Goal: Information Seeking & Learning: Check status

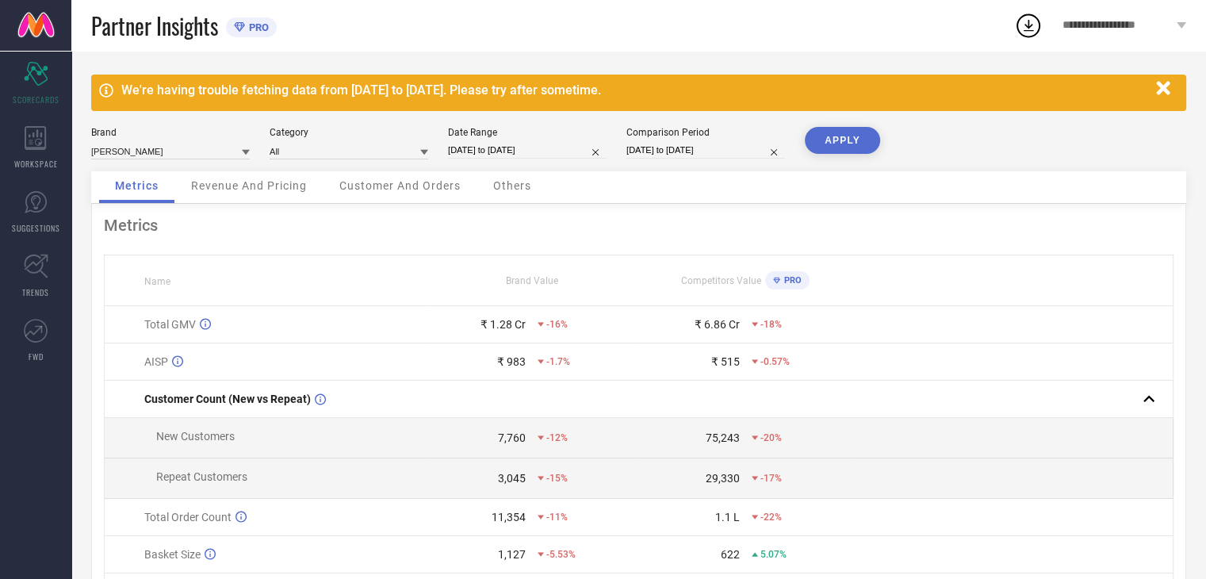
select select "7"
select select "2025"
select select "8"
select select "2025"
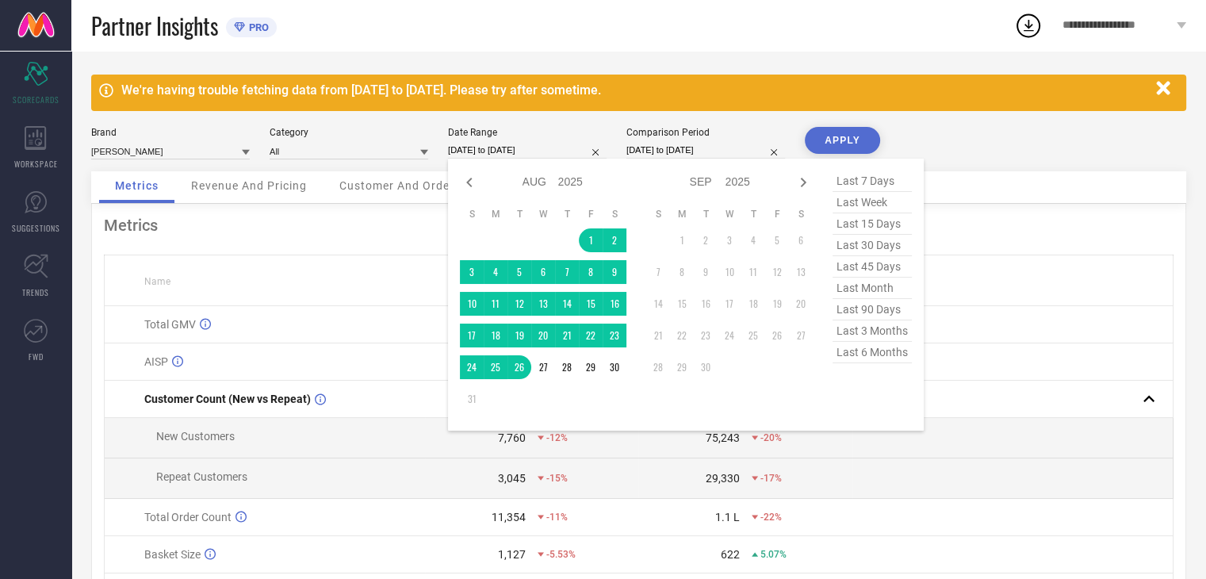
click at [492, 147] on input "[DATE] to [DATE]" at bounding box center [527, 150] width 159 height 17
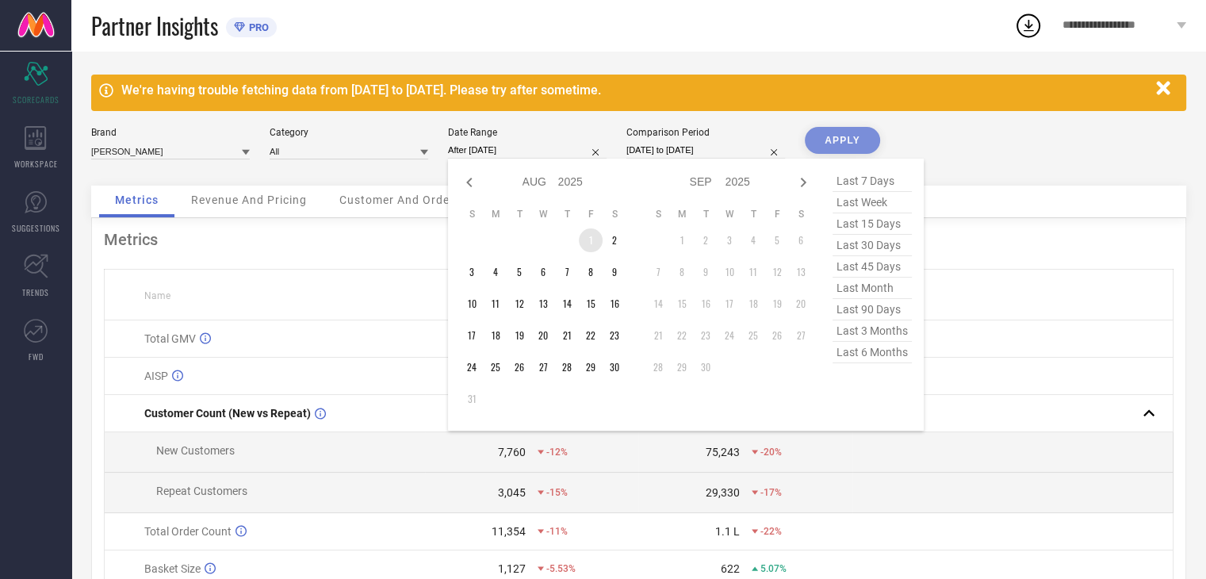
click at [584, 236] on td "1" at bounding box center [591, 240] width 24 height 24
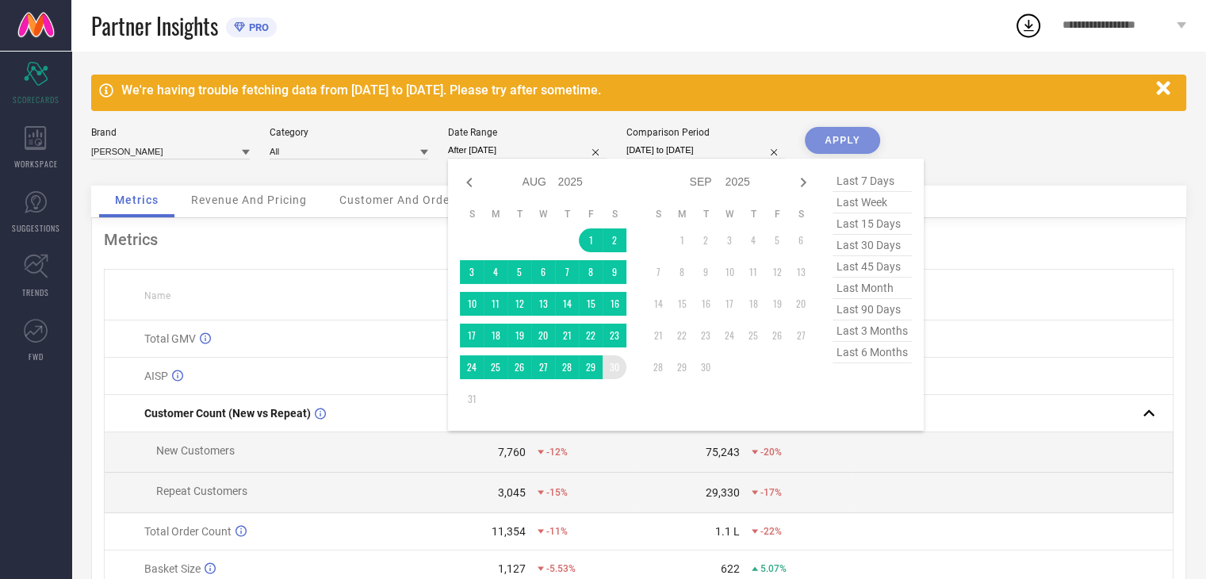
type input "[DATE] to [DATE]"
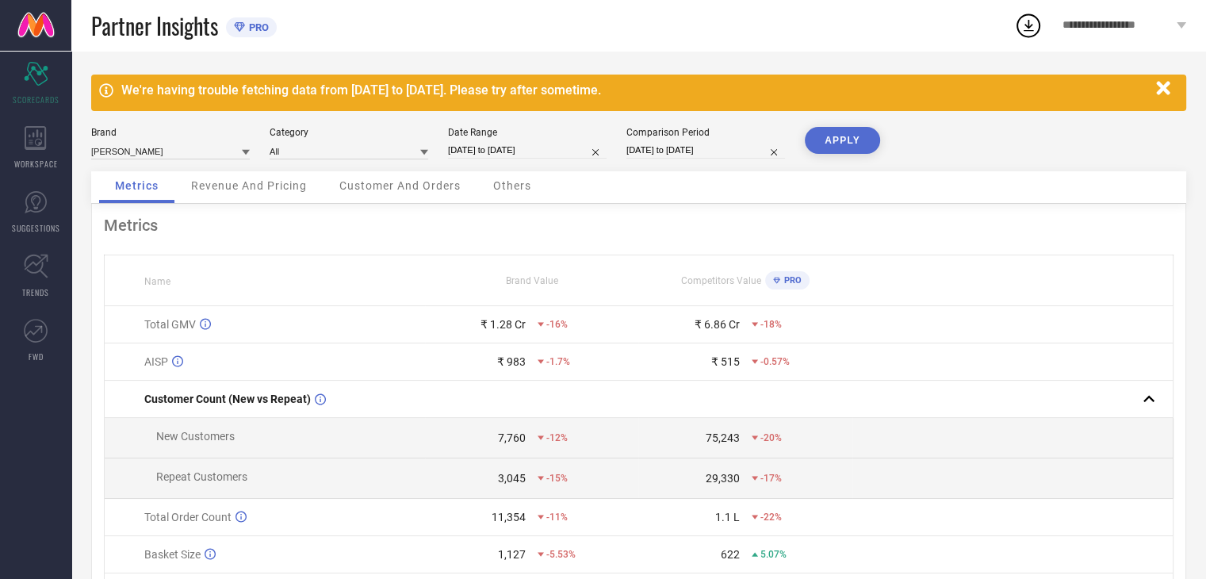
click at [673, 146] on input "[DATE] to [DATE]" at bounding box center [705, 150] width 159 height 17
select select "6"
select select "2025"
select select "7"
select select "2025"
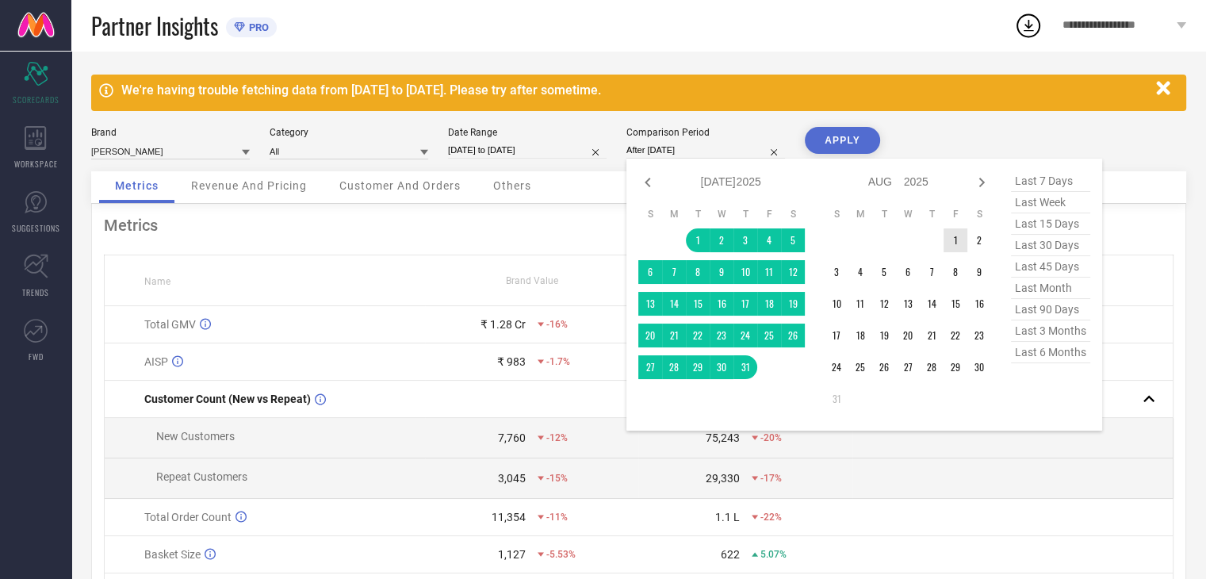
click at [952, 239] on td "1" at bounding box center [956, 240] width 24 height 24
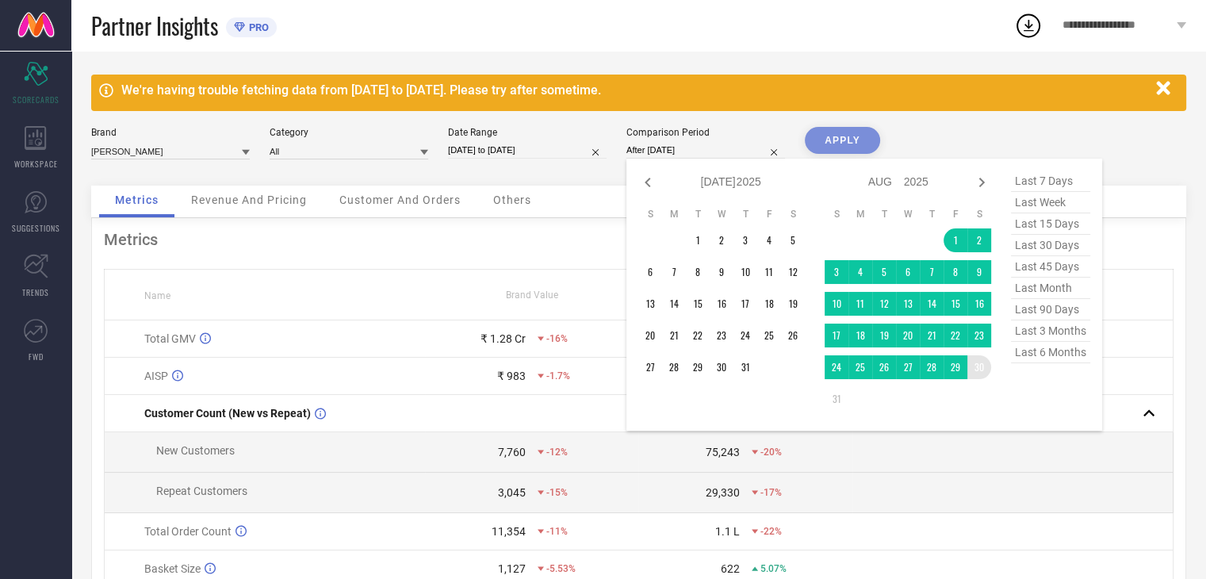
type input "[DATE] to [DATE]"
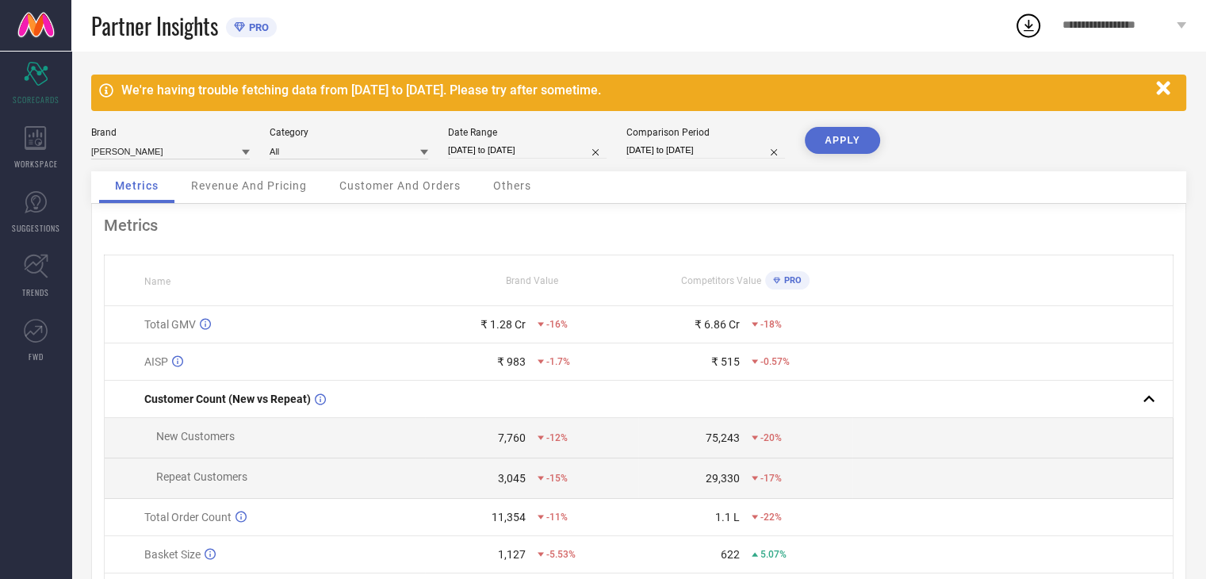
click at [859, 147] on button "APPLY" at bounding box center [842, 140] width 75 height 27
click at [736, 156] on input "[DATE] to [DATE]" at bounding box center [705, 150] width 159 height 17
select select "7"
select select "2025"
select select "8"
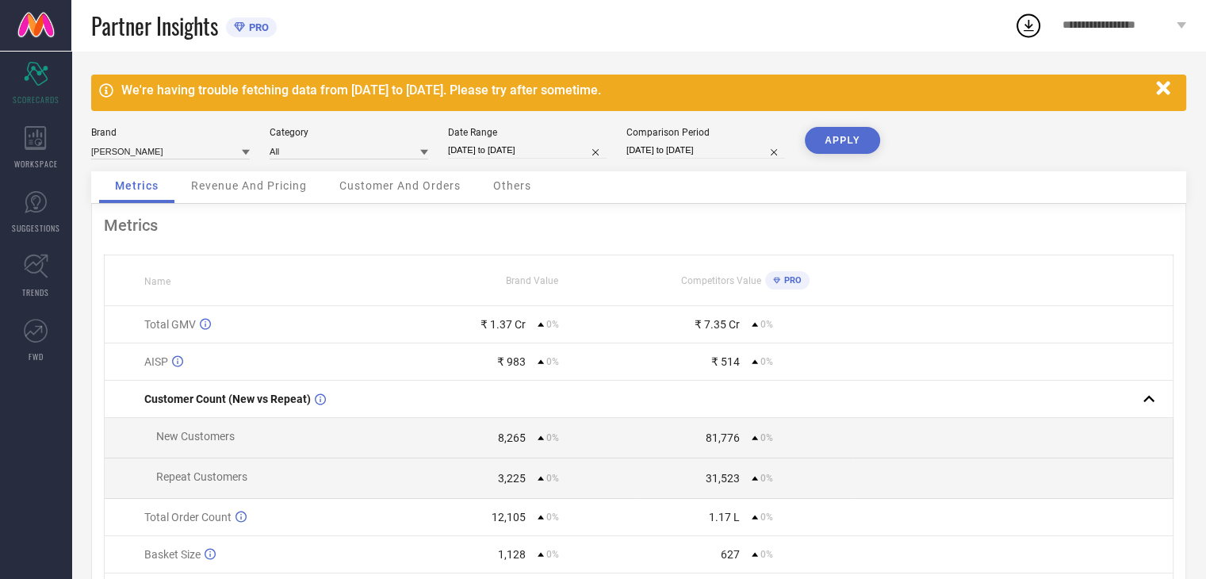
select select "2025"
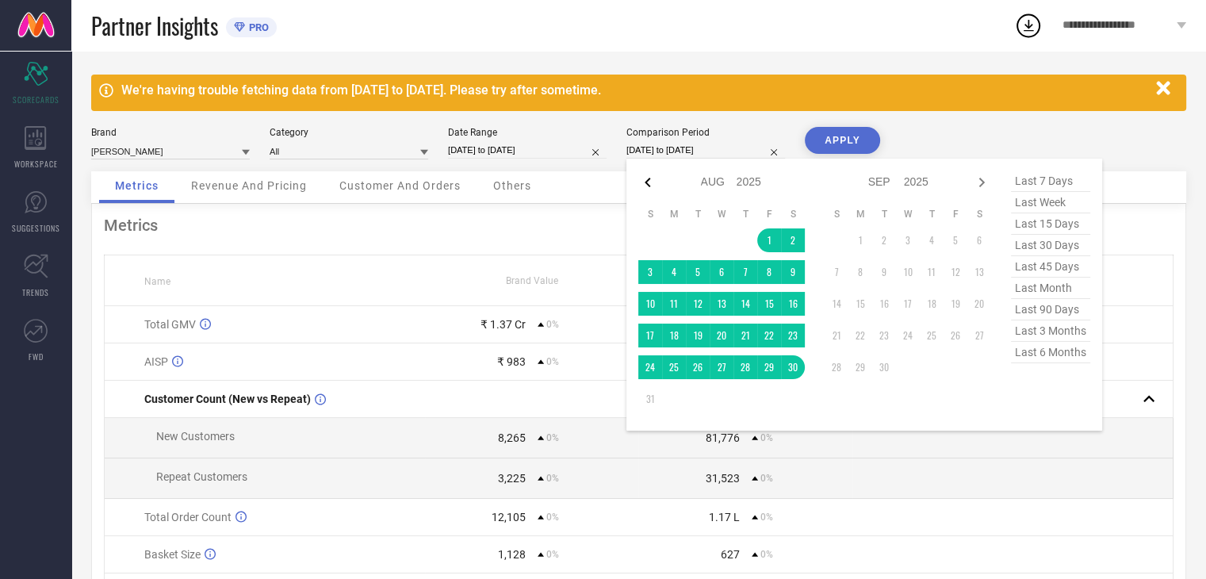
click at [644, 178] on icon at bounding box center [647, 182] width 19 height 19
select select "5"
select select "2025"
select select "6"
select select "2025"
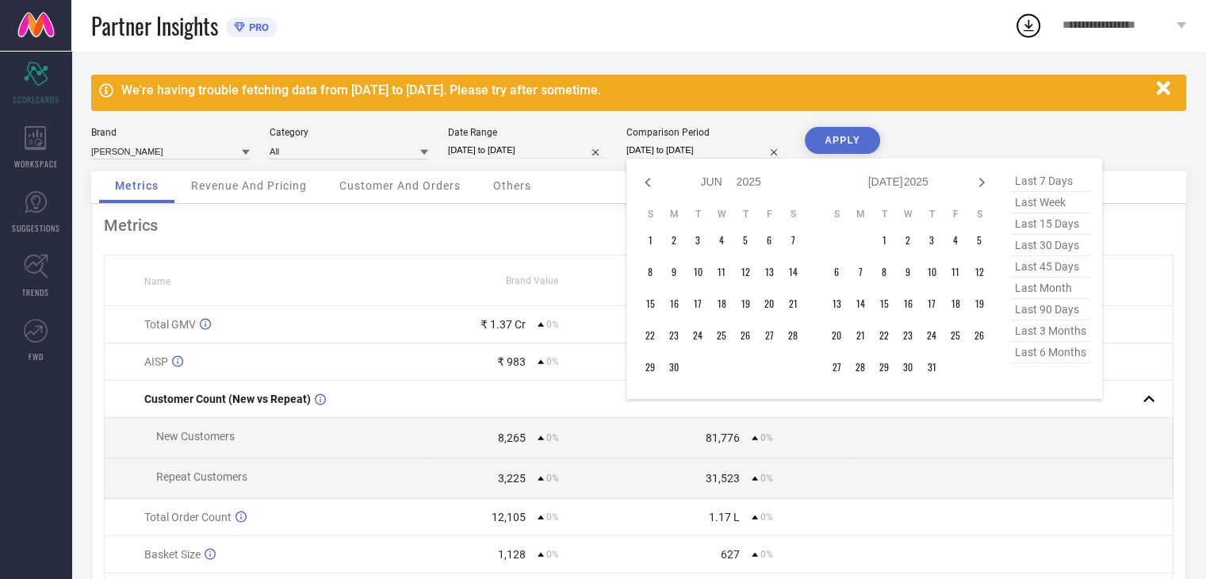
click at [644, 178] on icon at bounding box center [647, 182] width 19 height 19
select select "4"
select select "2025"
select select "5"
select select "2025"
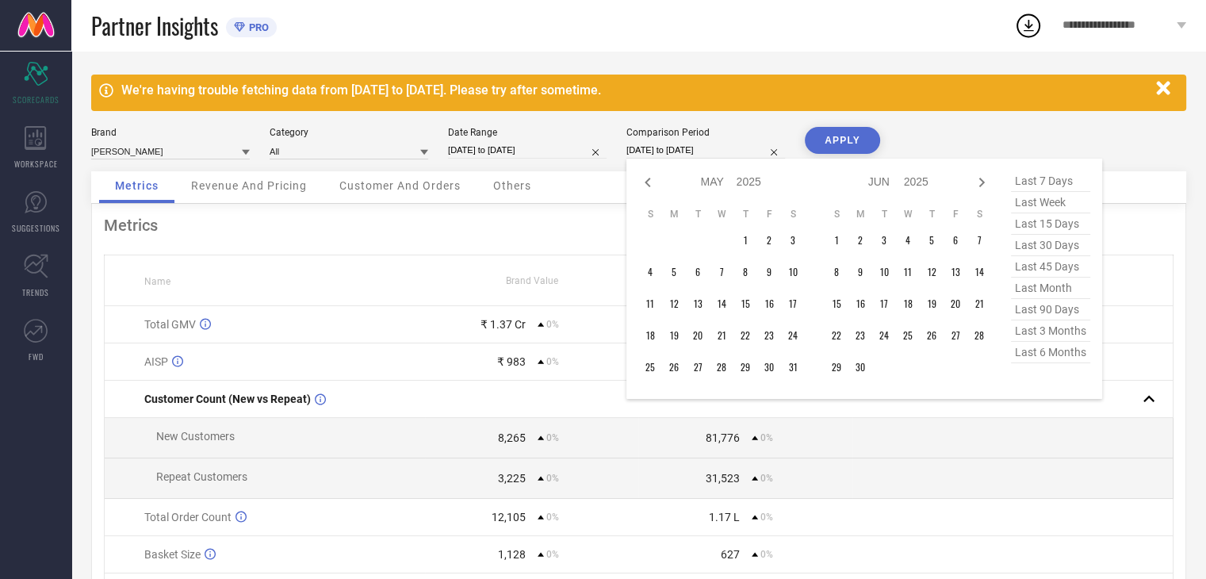
click at [644, 178] on icon at bounding box center [647, 182] width 19 height 19
select select "2"
select select "2025"
select select "3"
select select "2025"
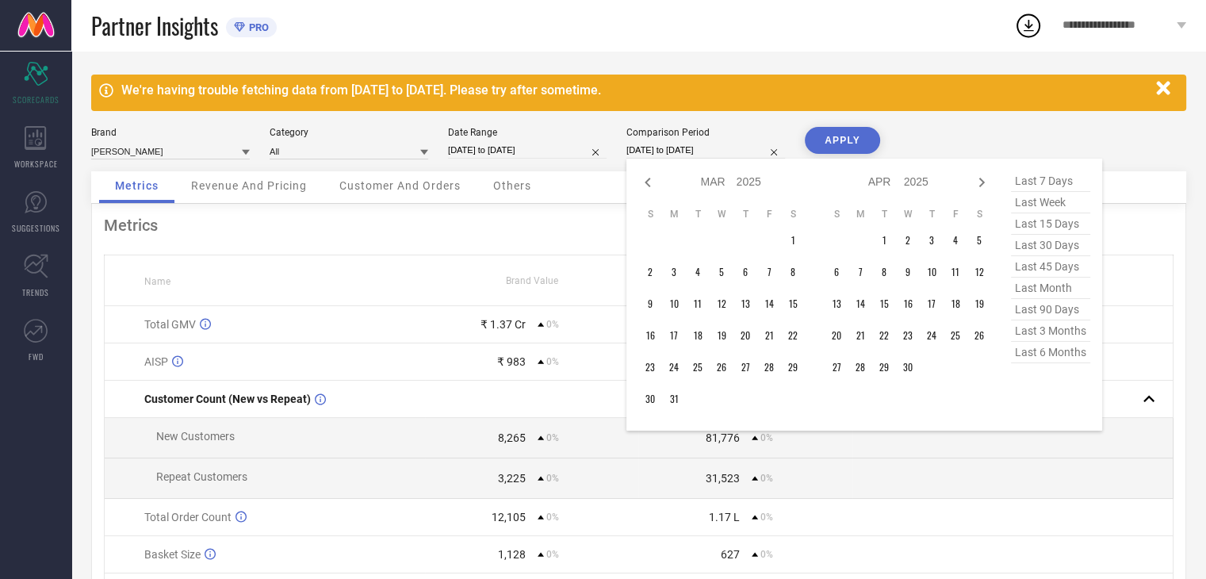
click at [644, 178] on icon at bounding box center [647, 182] width 19 height 19
select select "1"
select select "2025"
select select "2"
select select "2025"
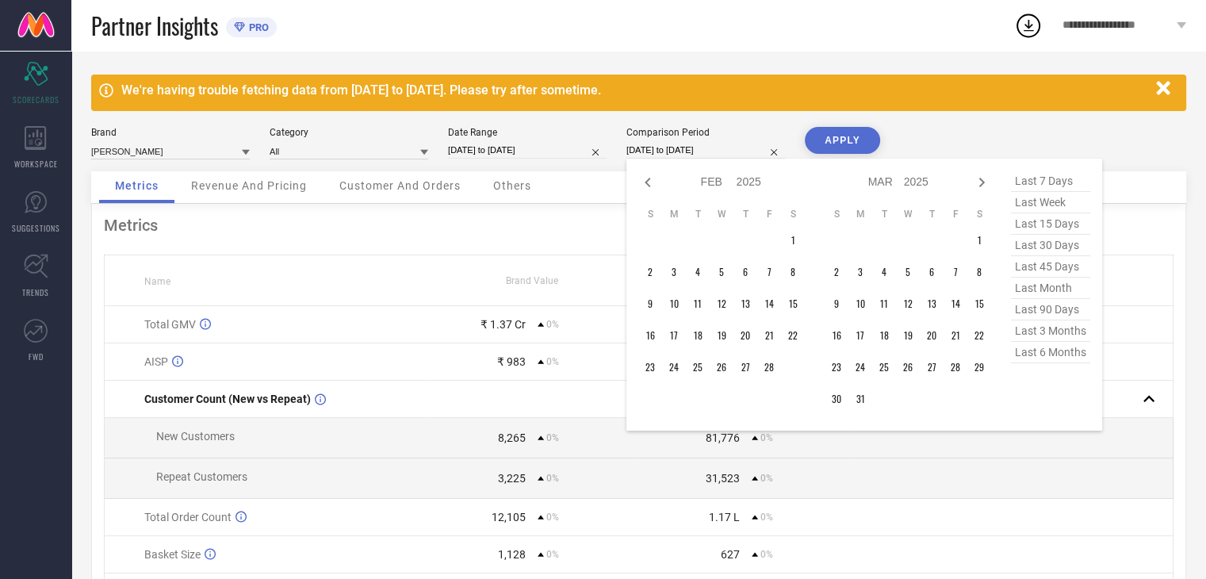
click at [644, 178] on icon at bounding box center [647, 182] width 19 height 19
select select "11"
select select "2024"
select select "2025"
click at [644, 178] on icon at bounding box center [647, 182] width 19 height 19
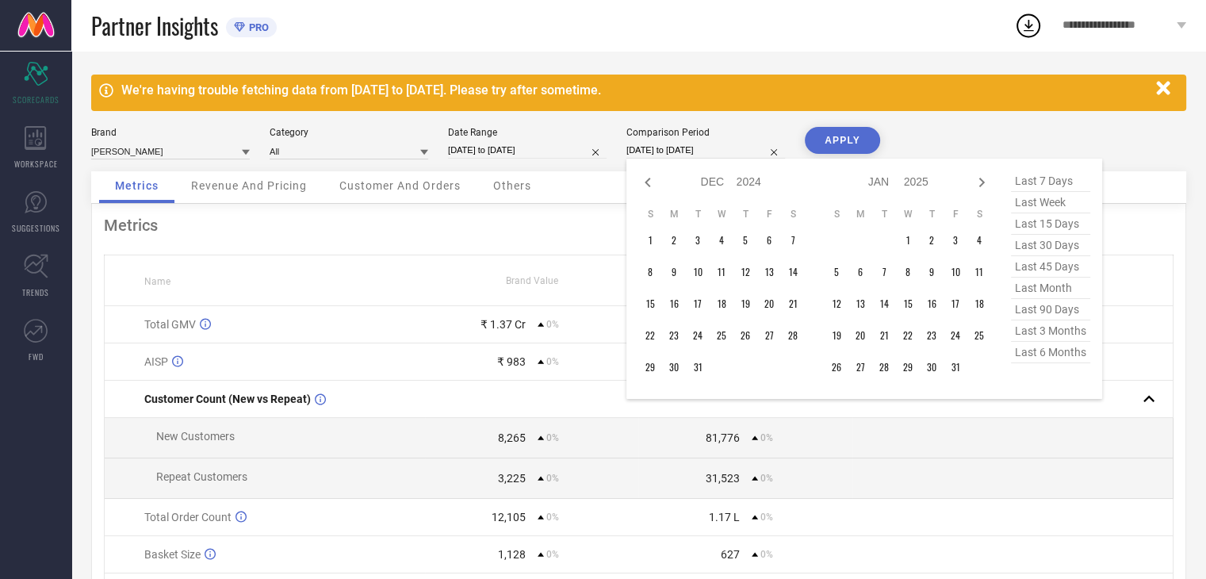
select select "10"
select select "2024"
select select "11"
select select "2024"
click at [644, 178] on icon at bounding box center [647, 182] width 19 height 19
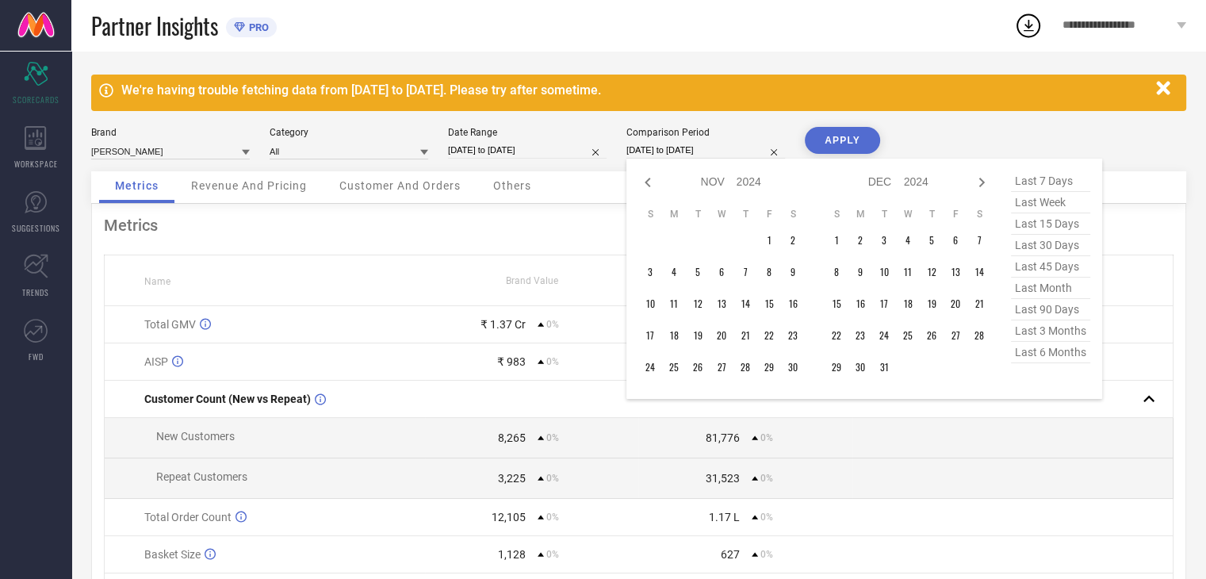
select select "9"
select select "2024"
select select "10"
select select "2024"
click at [644, 178] on icon at bounding box center [647, 182] width 19 height 19
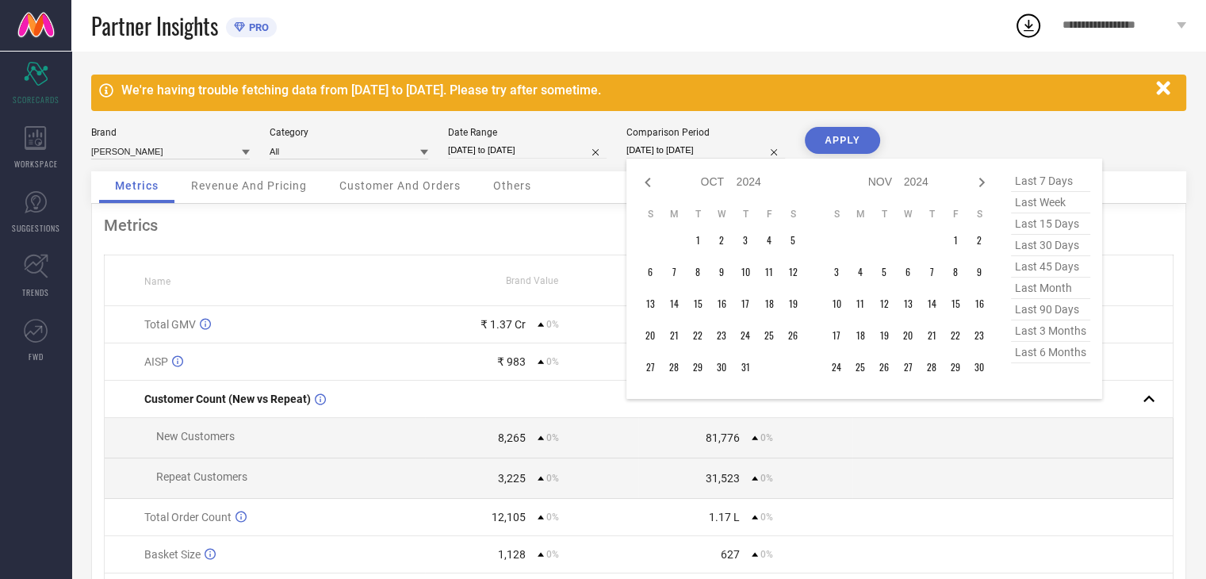
select select "8"
select select "2024"
select select "9"
select select "2024"
click at [644, 178] on icon at bounding box center [647, 182] width 19 height 19
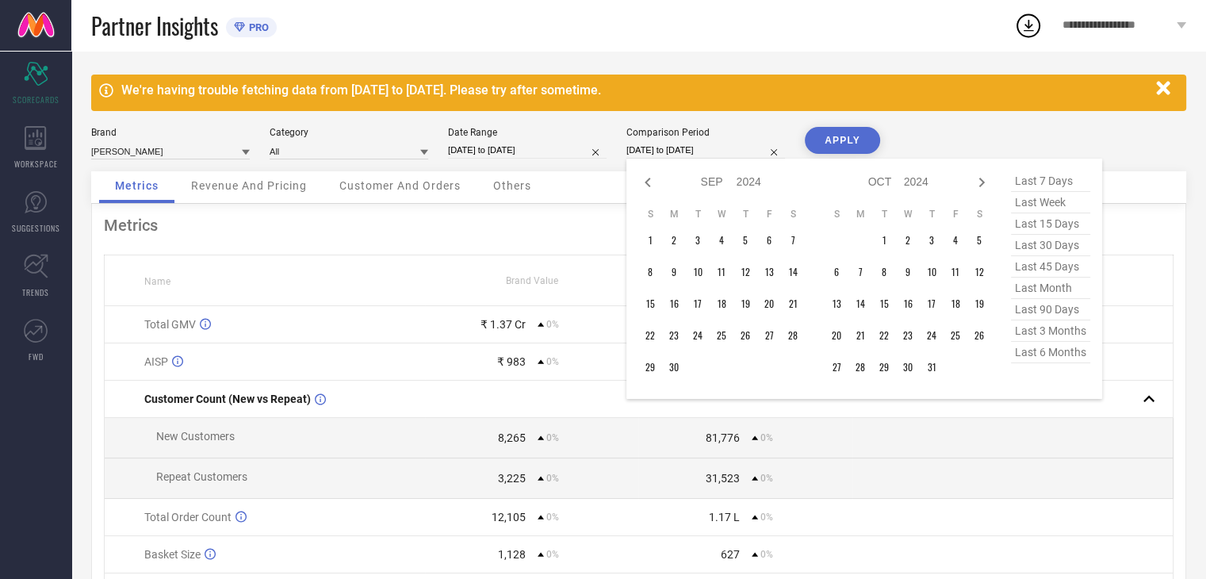
select select "7"
select select "2024"
select select "8"
select select "2024"
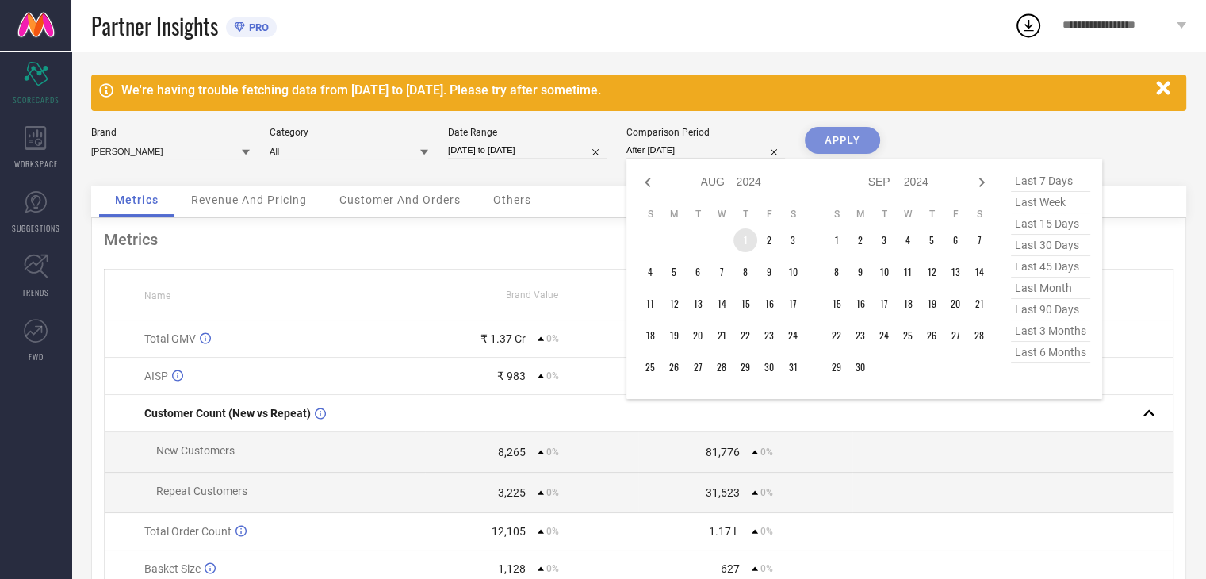
click at [742, 239] on td "1" at bounding box center [745, 240] width 24 height 24
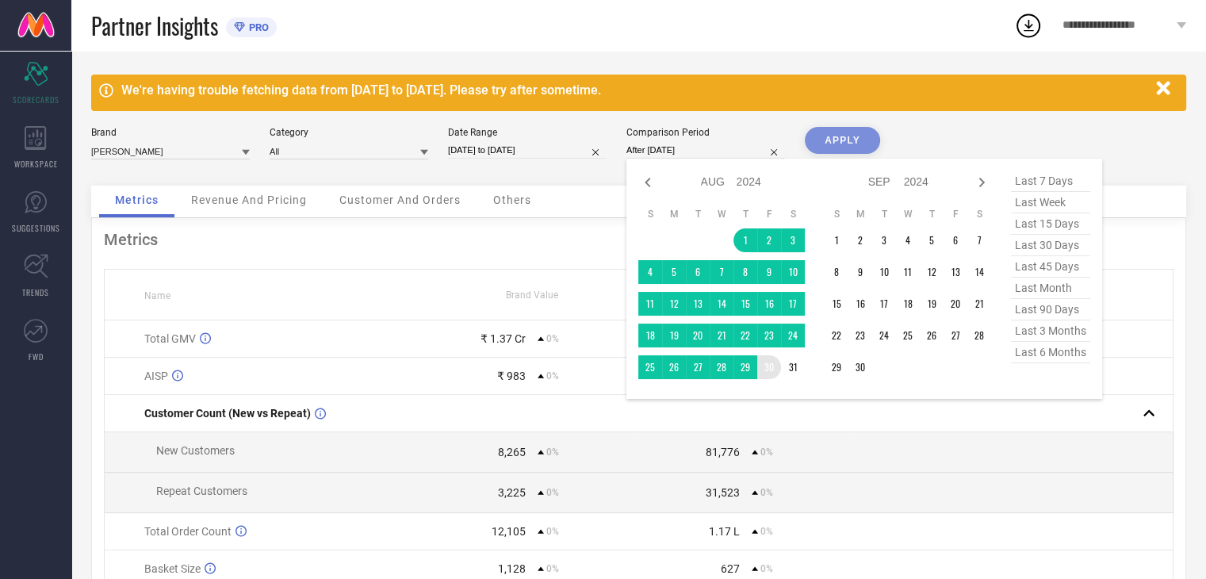
type input "[DATE] to [DATE]"
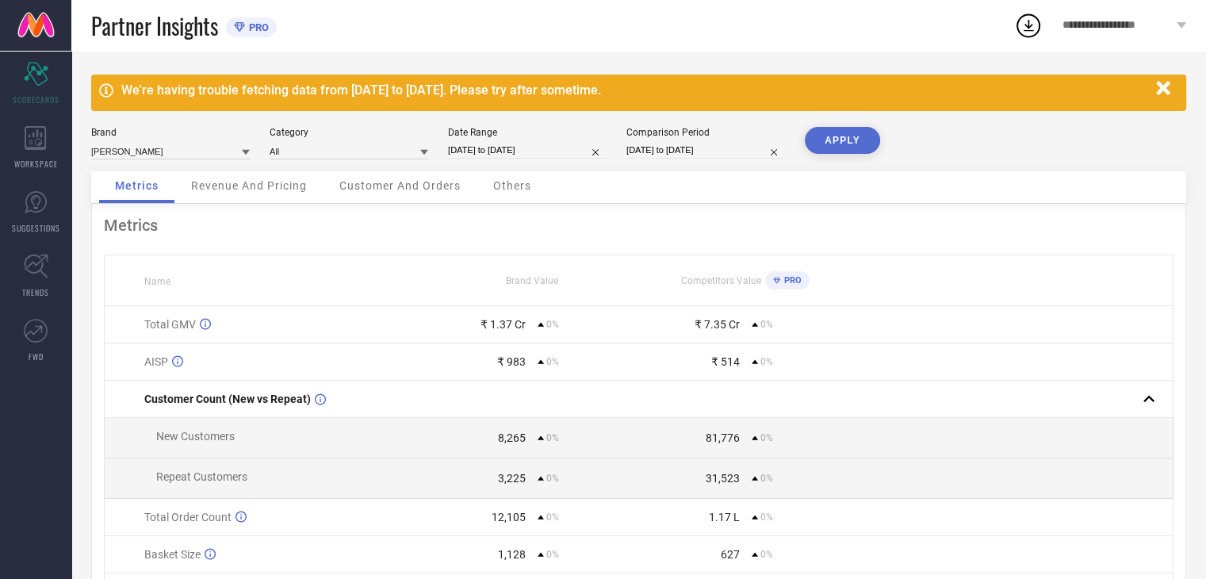
click at [821, 141] on button "APPLY" at bounding box center [842, 140] width 75 height 27
click at [494, 145] on input "[DATE] to [DATE]" at bounding box center [527, 150] width 159 height 17
select select "7"
select select "2025"
select select "8"
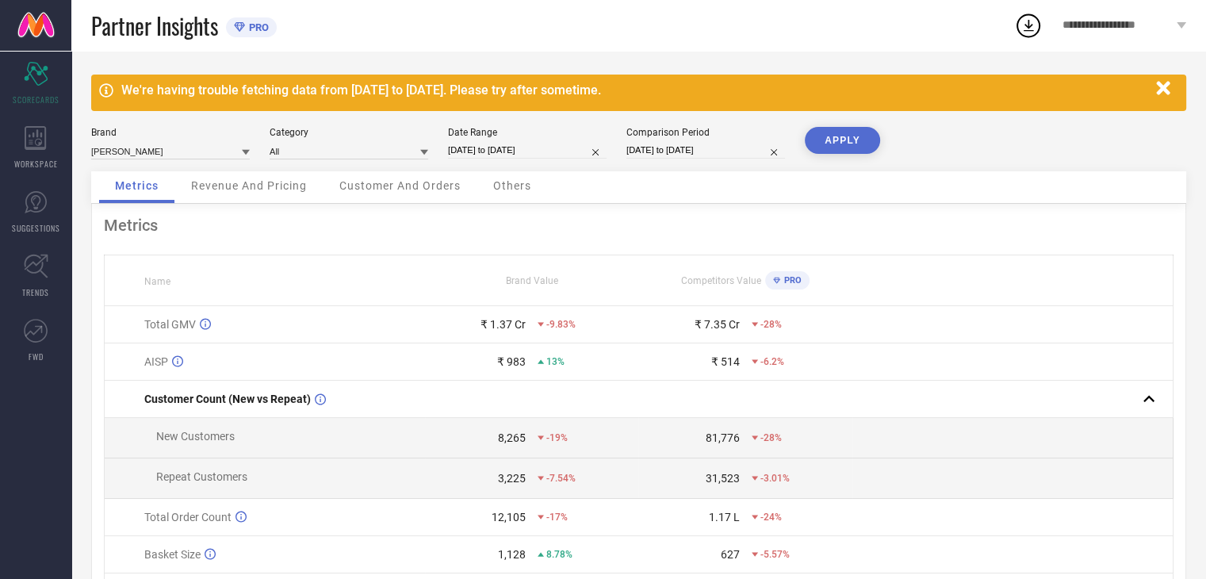
select select "2025"
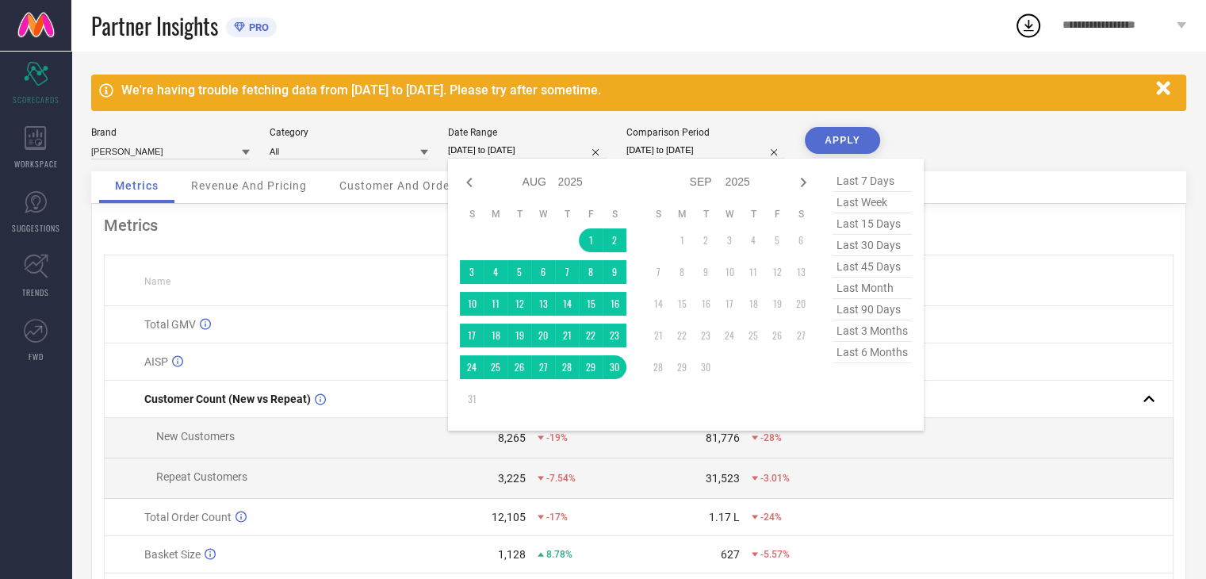
select select "7"
select select "2024"
select select "8"
select select "2024"
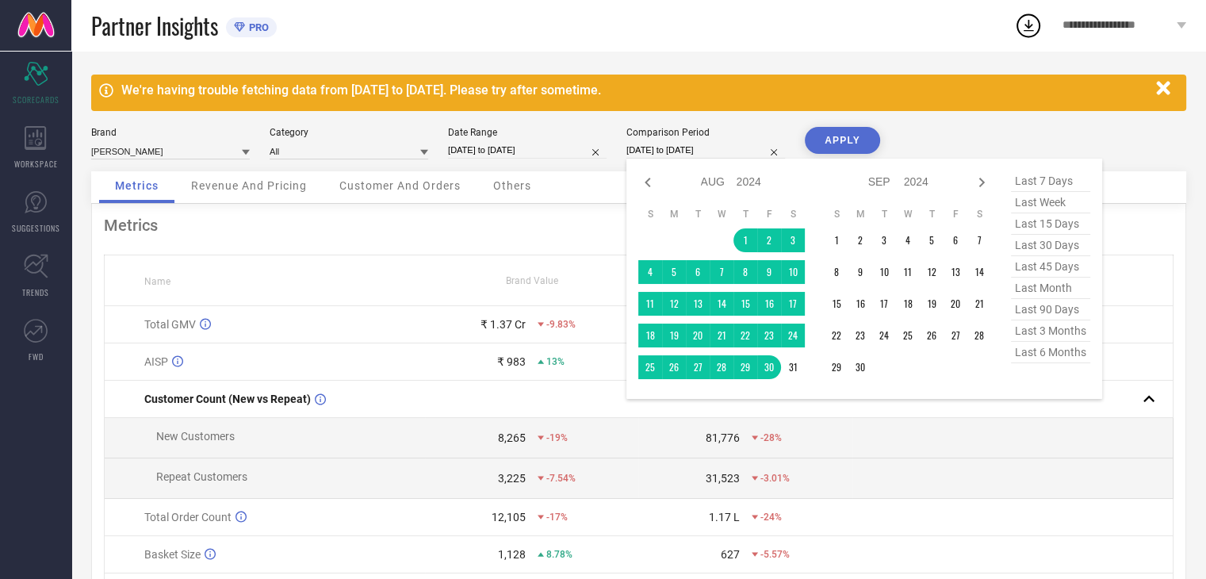
click at [668, 150] on input "[DATE] to [DATE]" at bounding box center [705, 150] width 159 height 17
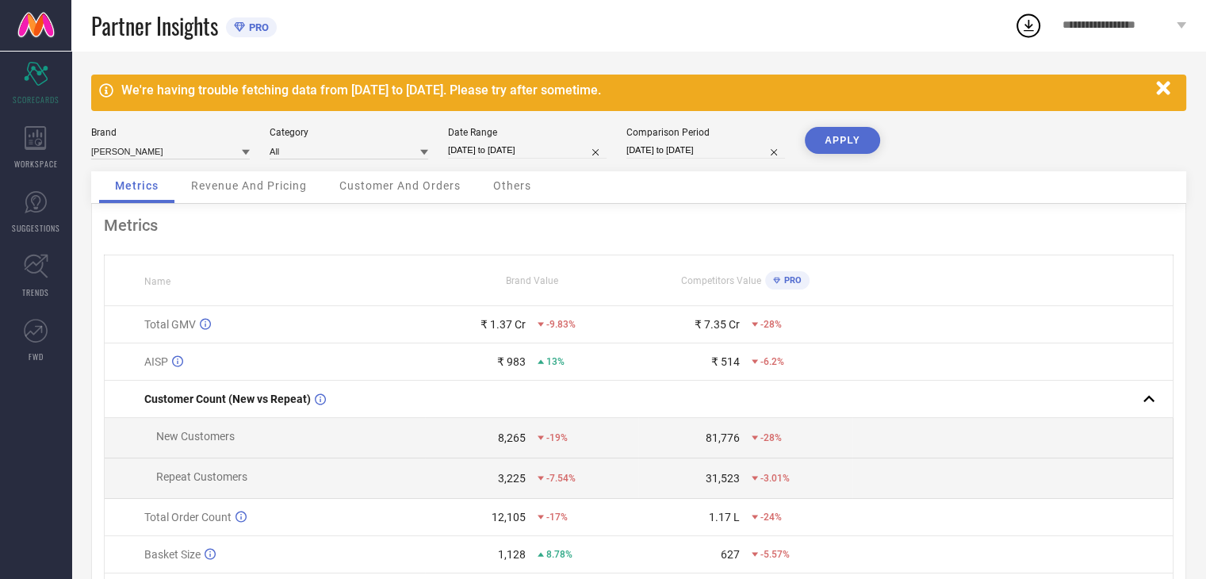
click at [982, 143] on div "[PERSON_NAME] Category All Date Range [DATE] to [DATE] Comparison Period [DATE]…" at bounding box center [638, 149] width 1095 height 44
click at [210, 147] on input at bounding box center [170, 151] width 159 height 17
click at [183, 199] on div "[DEMOGRAPHIC_DATA] NAVY" at bounding box center [170, 199] width 159 height 27
type input "All"
click at [856, 140] on button "APPLY" at bounding box center [842, 140] width 75 height 27
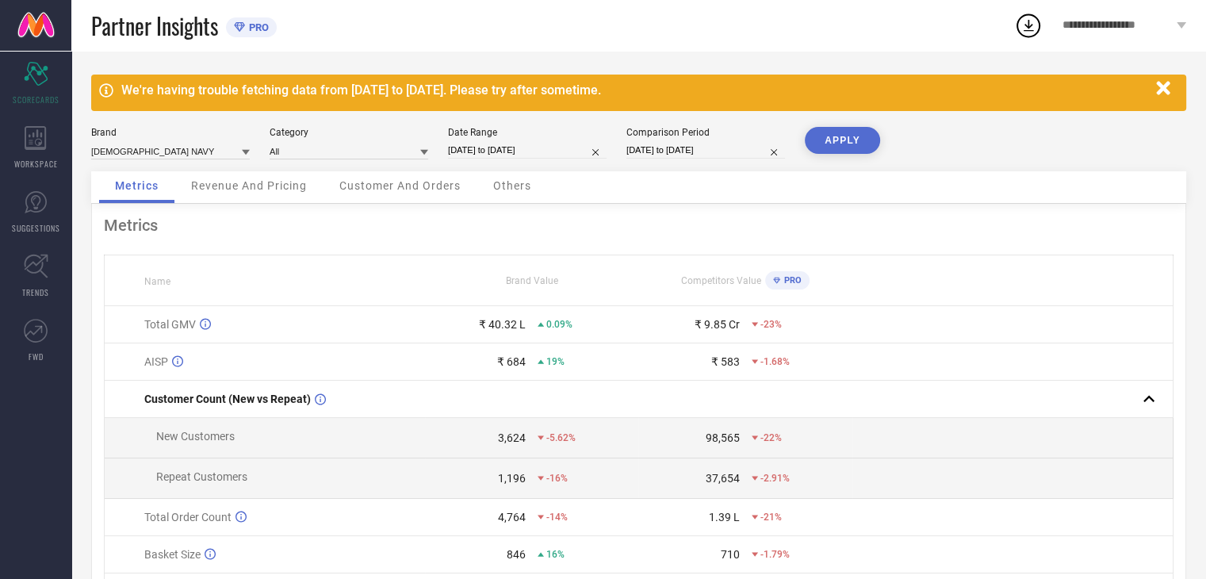
click at [282, 197] on div "Revenue And Pricing" at bounding box center [248, 187] width 147 height 32
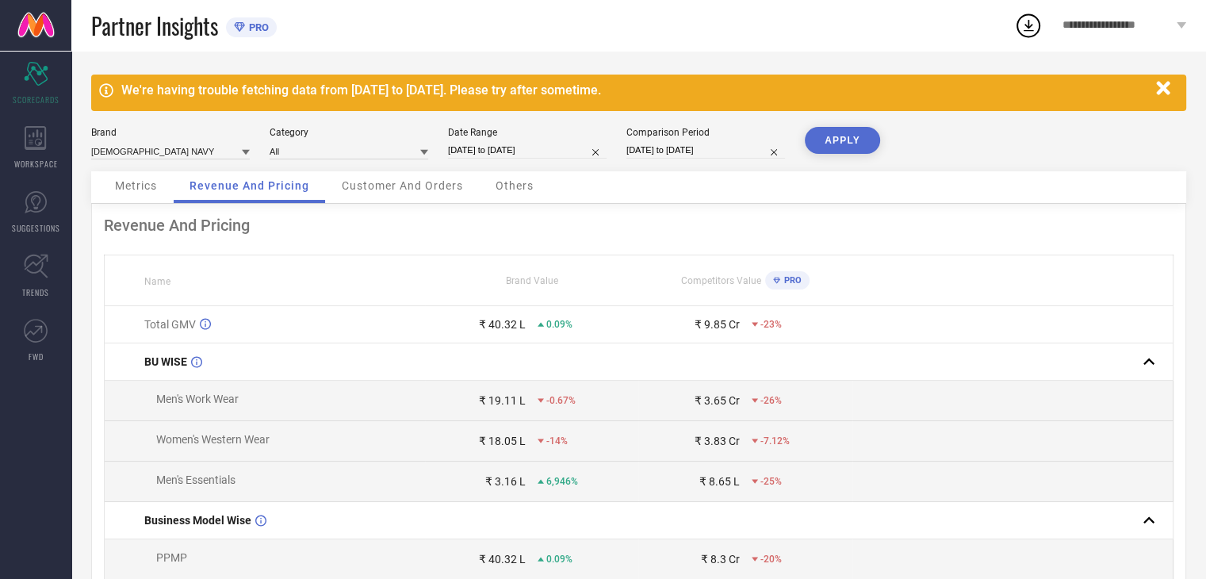
select select "7"
select select "2025"
select select "8"
select select "2025"
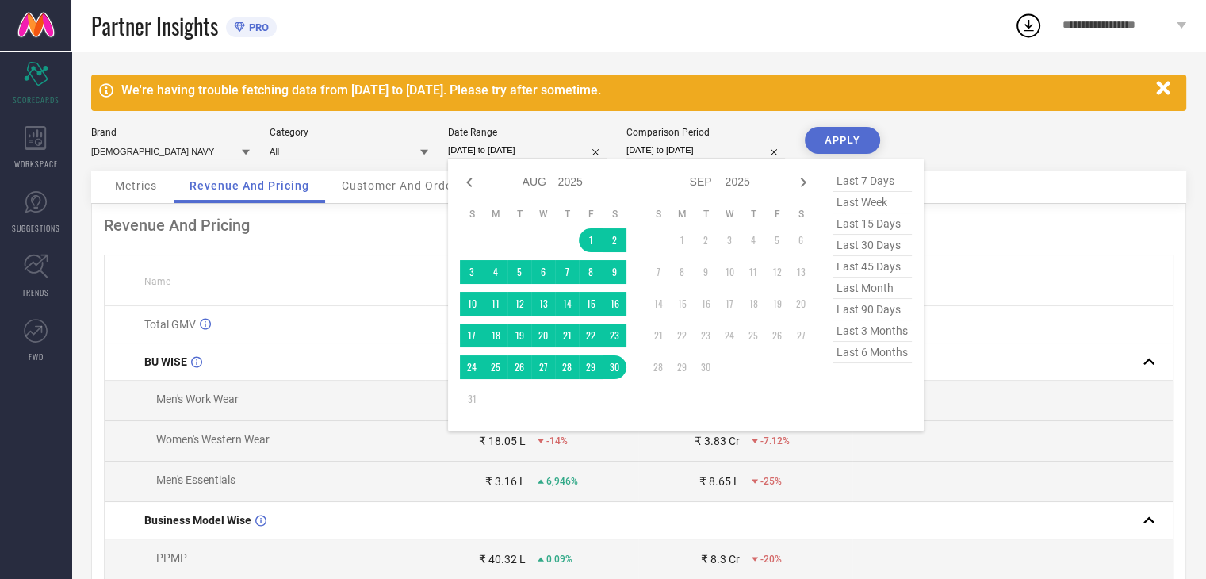
click at [498, 145] on input "[DATE] to [DATE]" at bounding box center [527, 150] width 159 height 17
click at [595, 232] on td "1" at bounding box center [591, 240] width 24 height 24
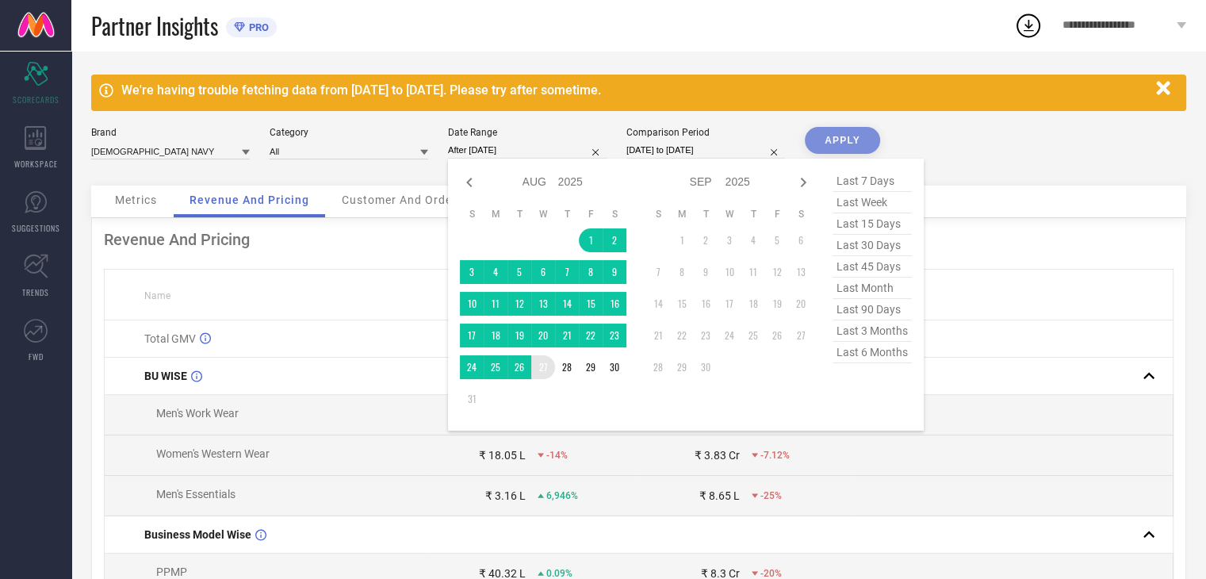
type input "[DATE] to [DATE]"
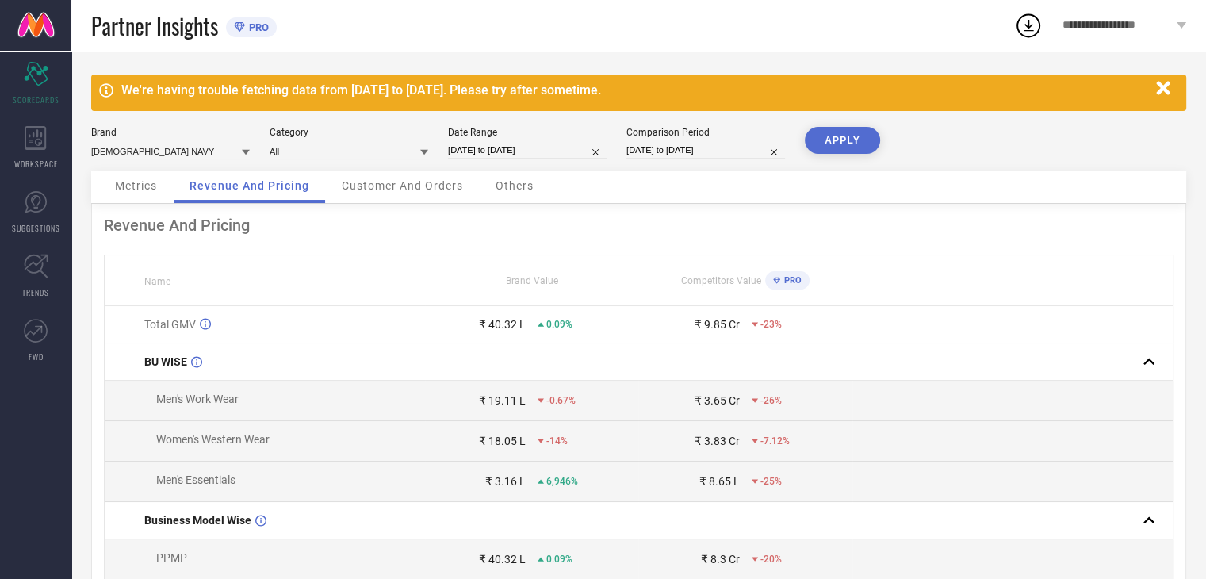
click at [690, 145] on input "[DATE] to [DATE]" at bounding box center [705, 150] width 159 height 17
select select "7"
select select "2024"
select select "8"
select select "2024"
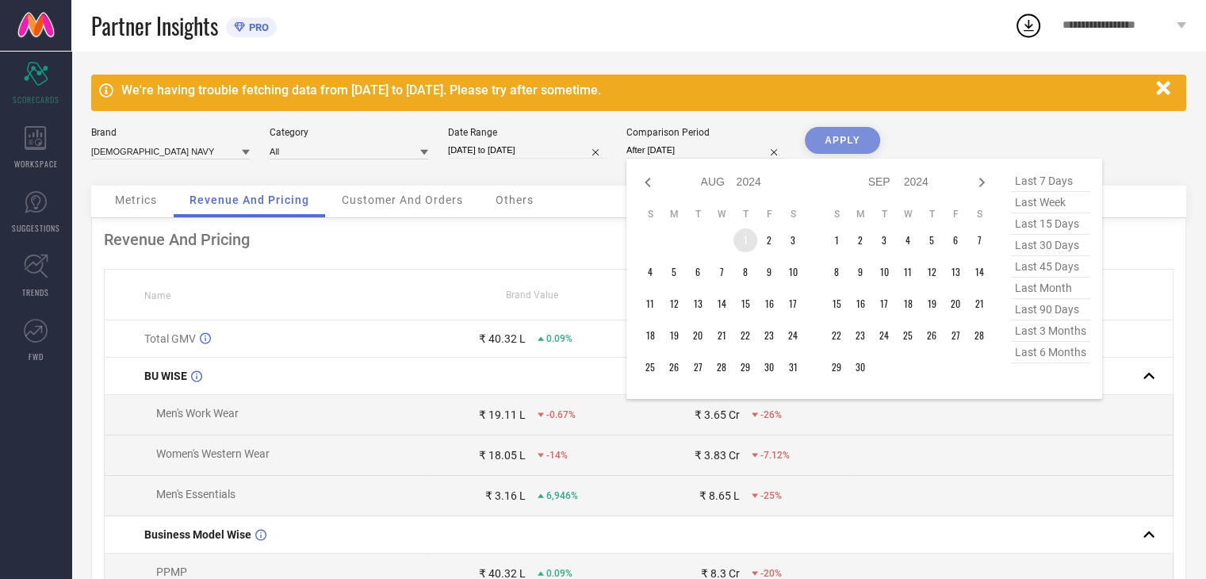
click at [742, 239] on td "1" at bounding box center [745, 240] width 24 height 24
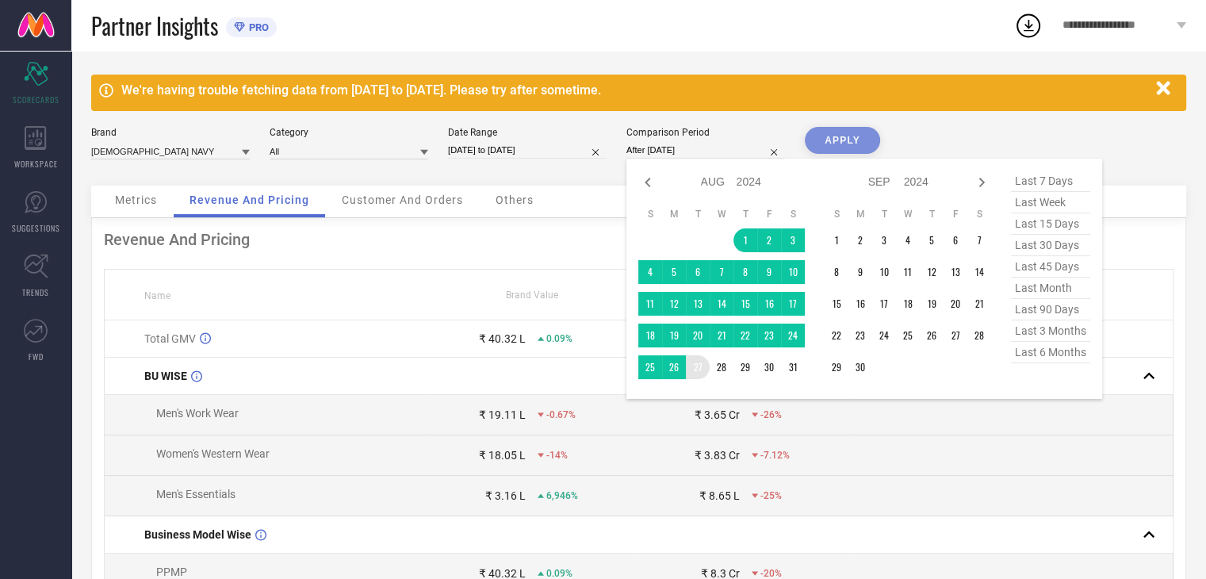
type input "[DATE] to [DATE]"
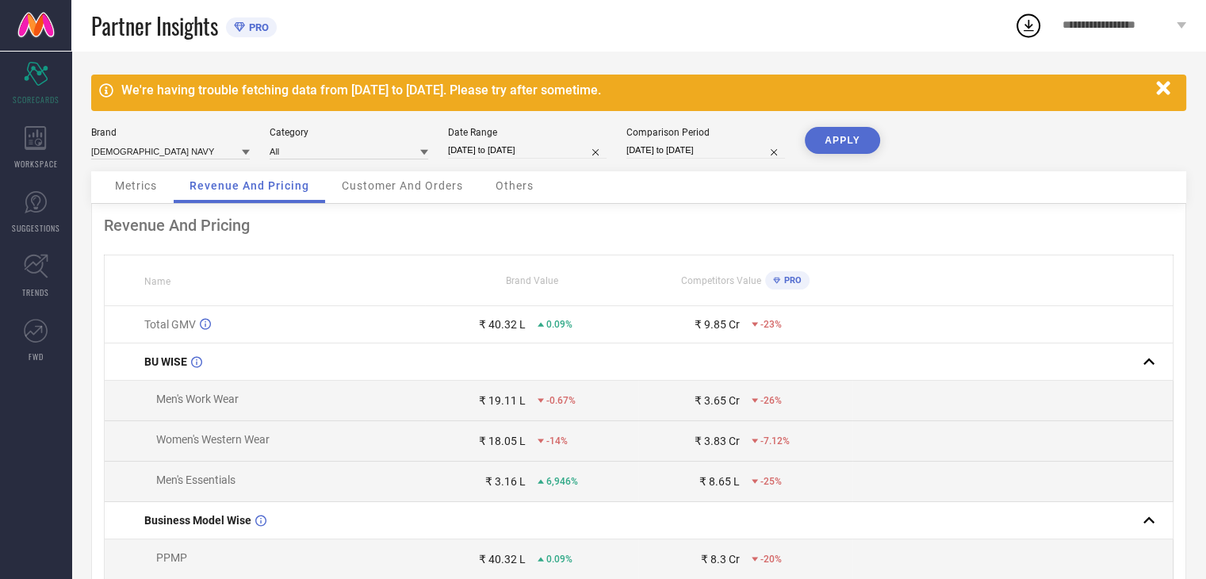
click at [848, 134] on button "APPLY" at bounding box center [842, 140] width 75 height 27
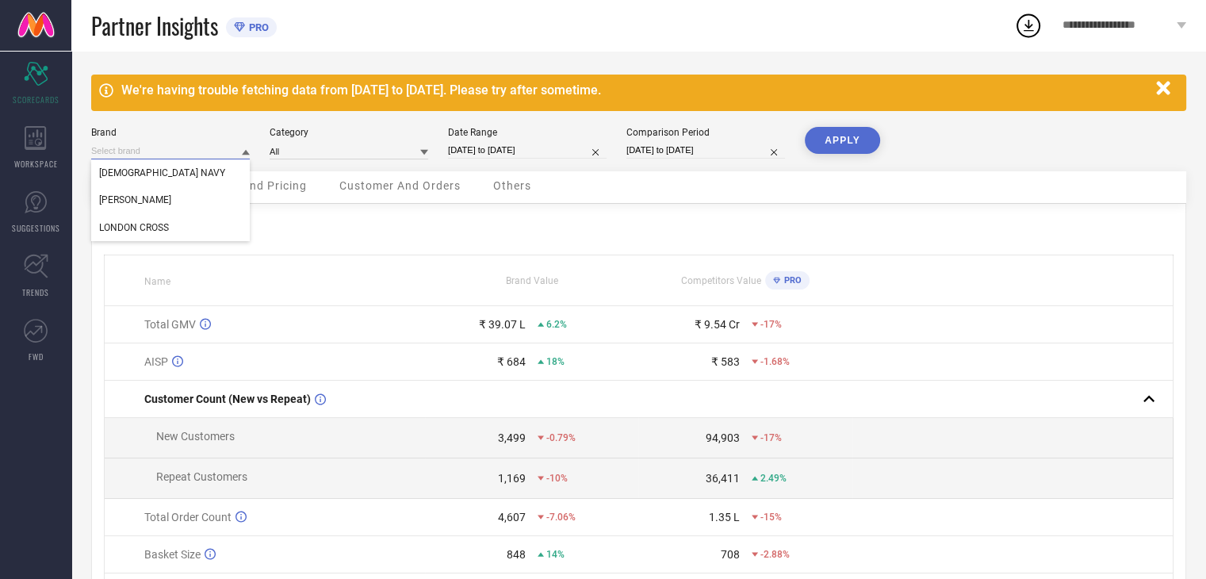
click at [193, 148] on input at bounding box center [170, 151] width 159 height 17
click at [181, 193] on div "[PERSON_NAME]" at bounding box center [170, 199] width 159 height 27
type input "All"
click at [826, 150] on button "APPLY" at bounding box center [842, 140] width 75 height 27
click at [536, 153] on input "[DATE] to [DATE]" at bounding box center [527, 150] width 159 height 17
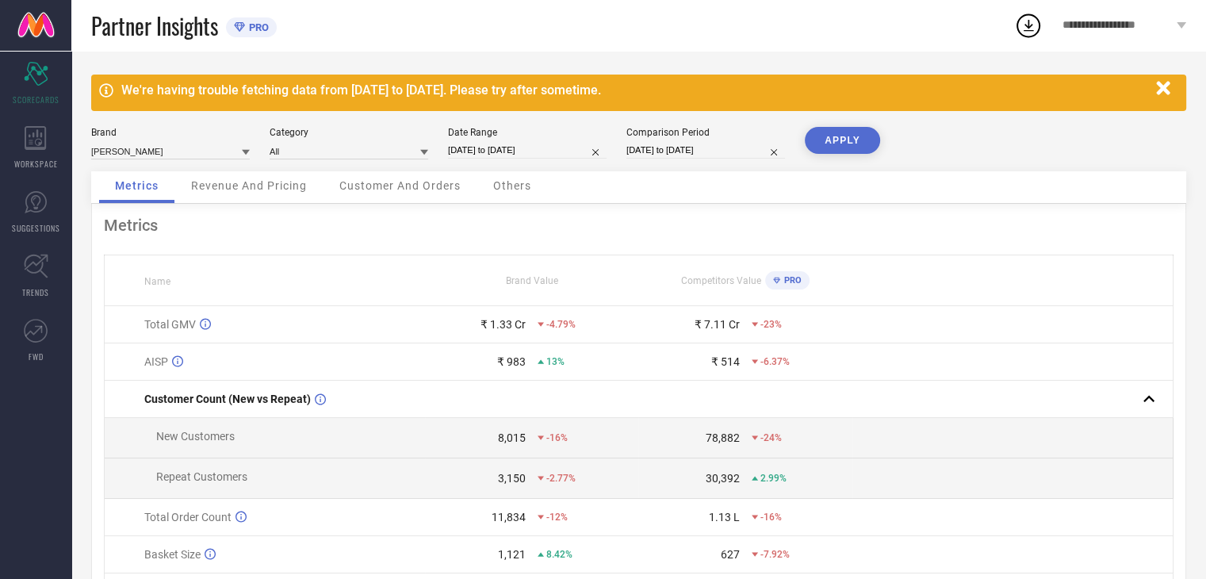
select select "7"
select select "2025"
select select "8"
select select "2025"
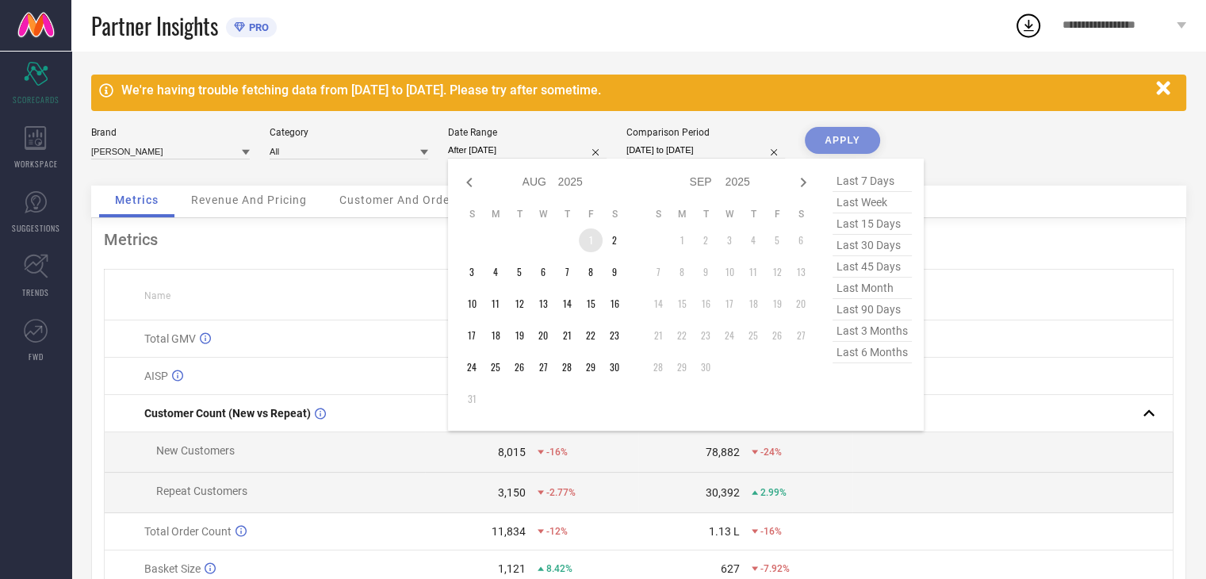
click at [588, 241] on td "1" at bounding box center [591, 240] width 24 height 24
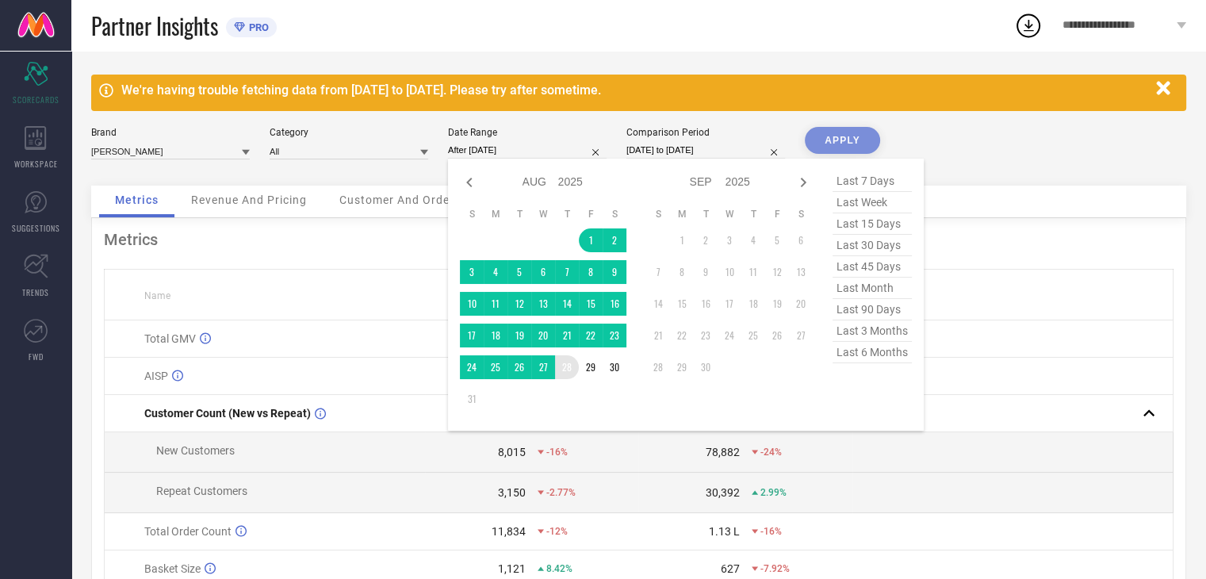
type input "[DATE] to [DATE]"
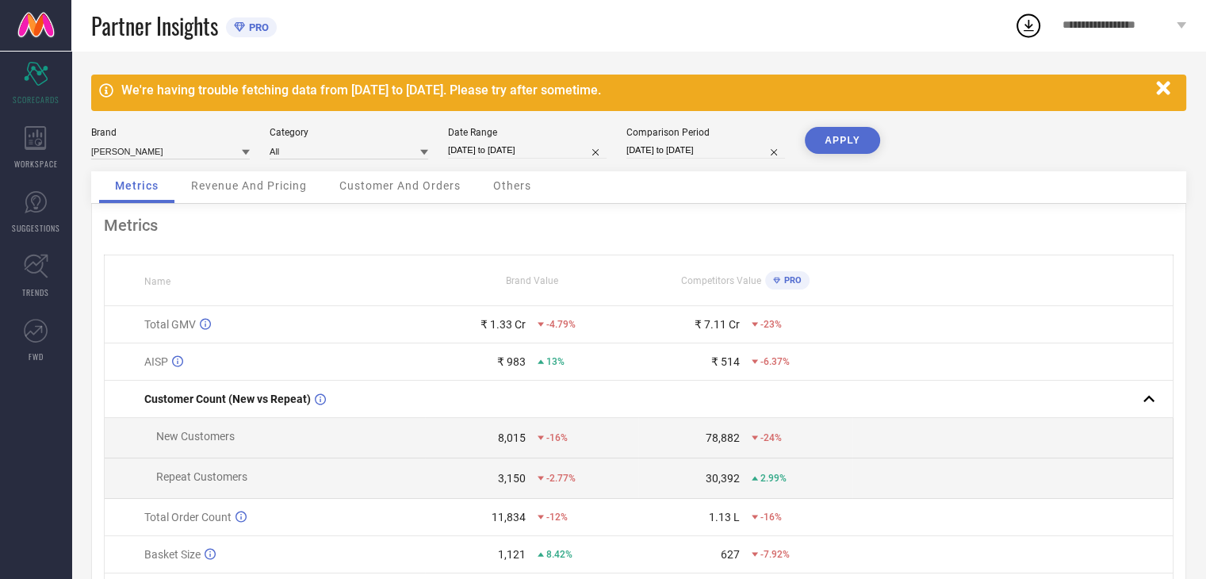
click at [822, 139] on button "APPLY" at bounding box center [842, 140] width 75 height 27
click at [520, 142] on input "[DATE] to [DATE]" at bounding box center [527, 150] width 159 height 17
select select "7"
select select "2025"
select select "8"
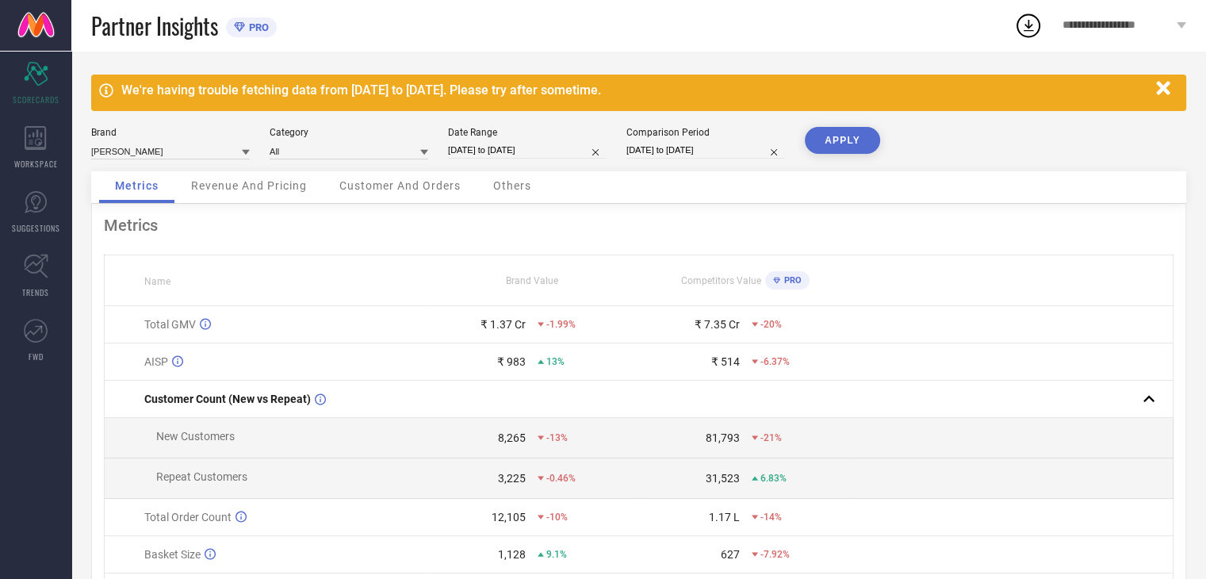
select select "2025"
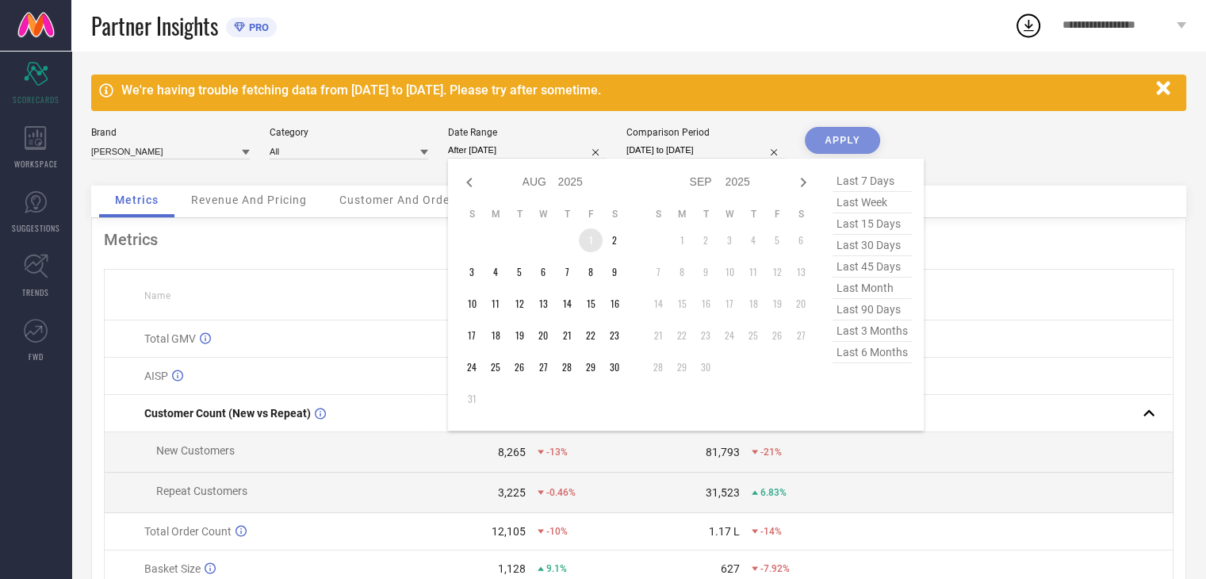
click at [583, 242] on td "1" at bounding box center [591, 240] width 24 height 24
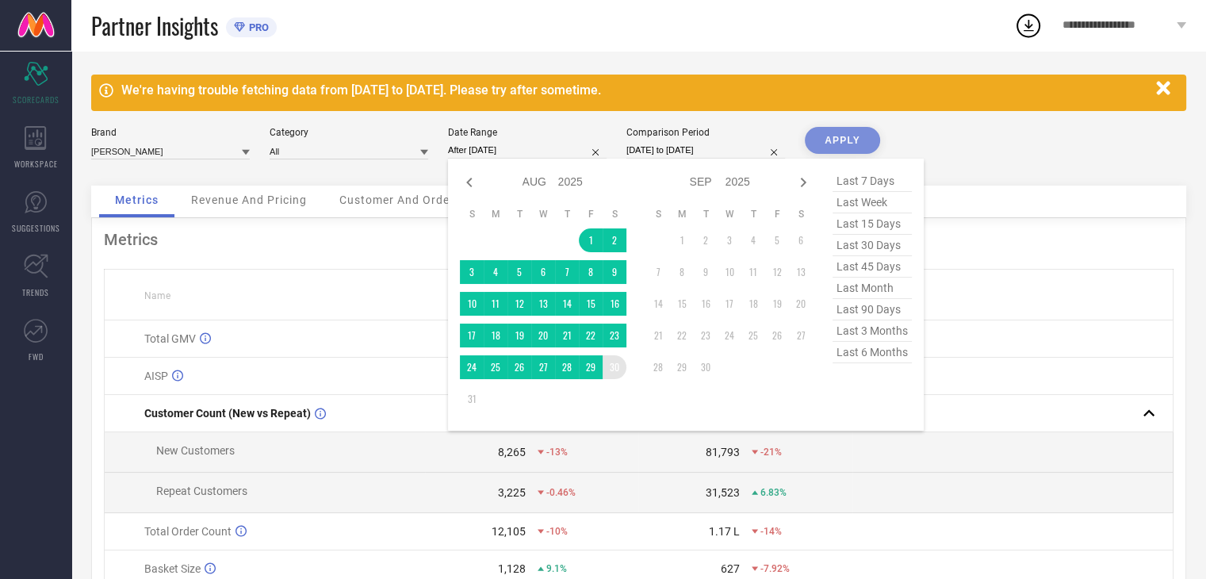
type input "[DATE] to [DATE]"
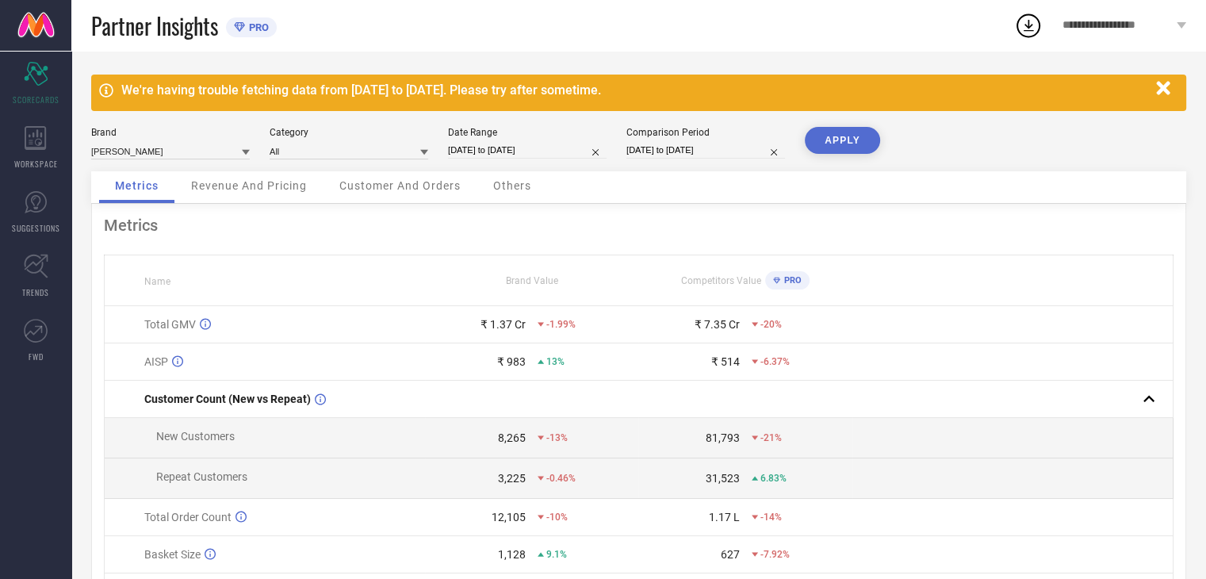
click at [838, 134] on button "APPLY" at bounding box center [842, 140] width 75 height 27
click at [516, 150] on input "[DATE] to [DATE]" at bounding box center [527, 150] width 159 height 17
select select "7"
select select "2025"
select select "8"
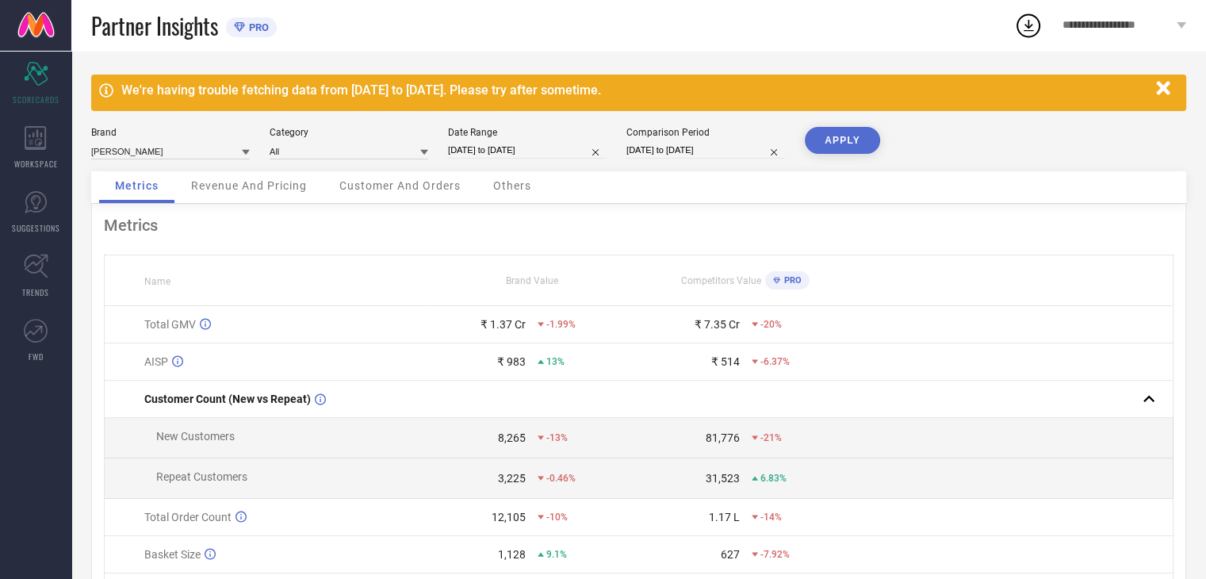
select select "2025"
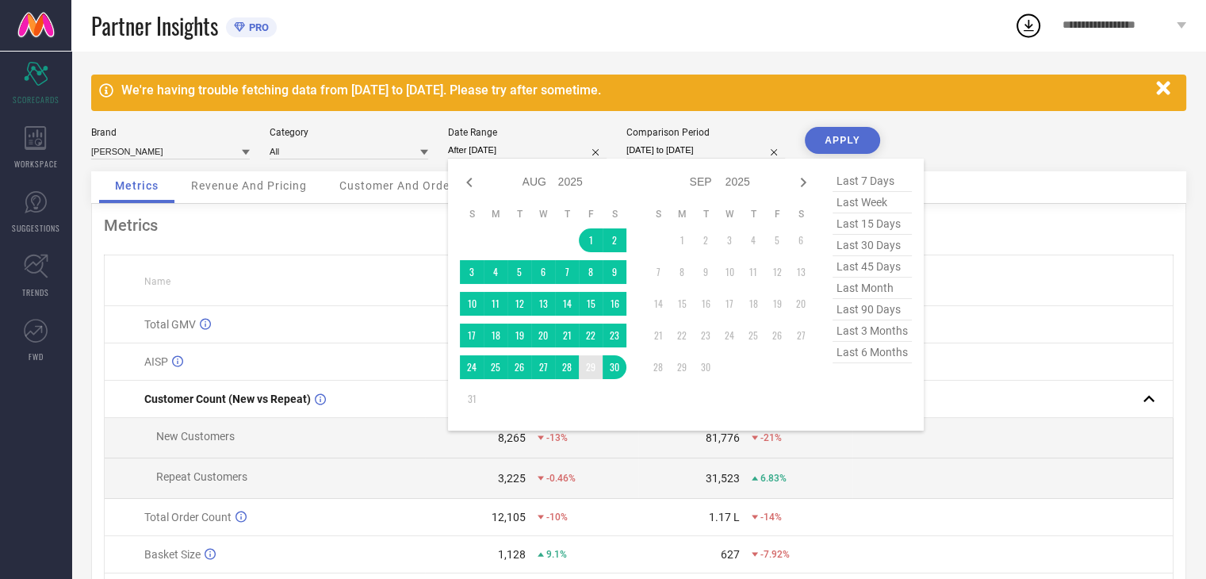
click at [589, 371] on td "29" at bounding box center [591, 367] width 24 height 24
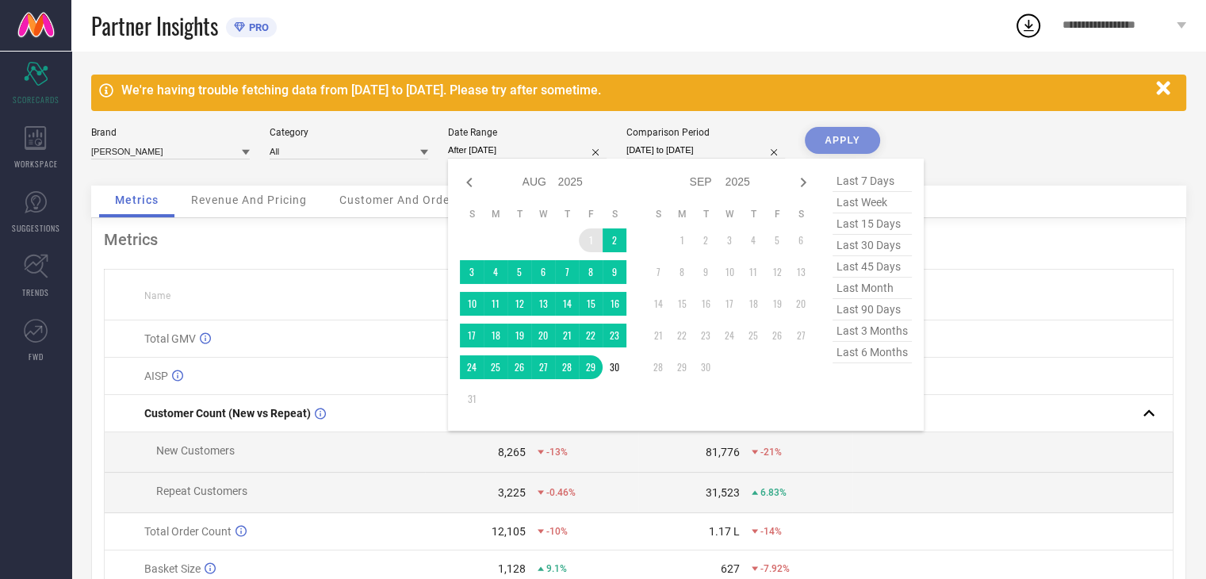
type input "[DATE] to [DATE]"
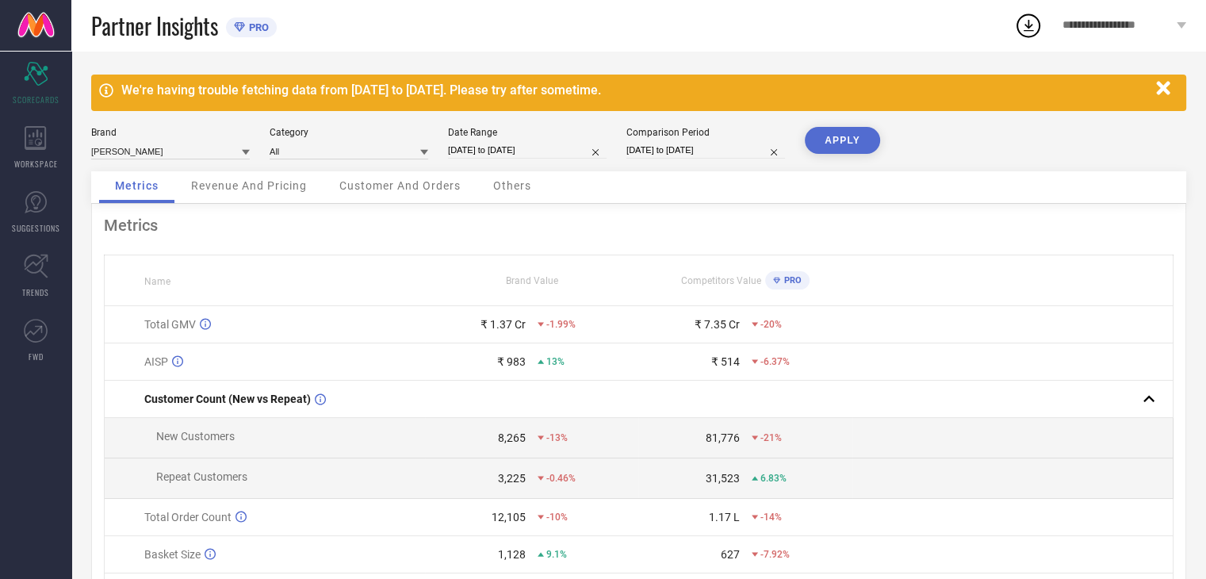
click at [842, 145] on button "APPLY" at bounding box center [842, 140] width 75 height 27
click at [487, 138] on div "Date Range [DATE] to [DATE]" at bounding box center [527, 143] width 159 height 33
select select "7"
select select "2025"
select select "8"
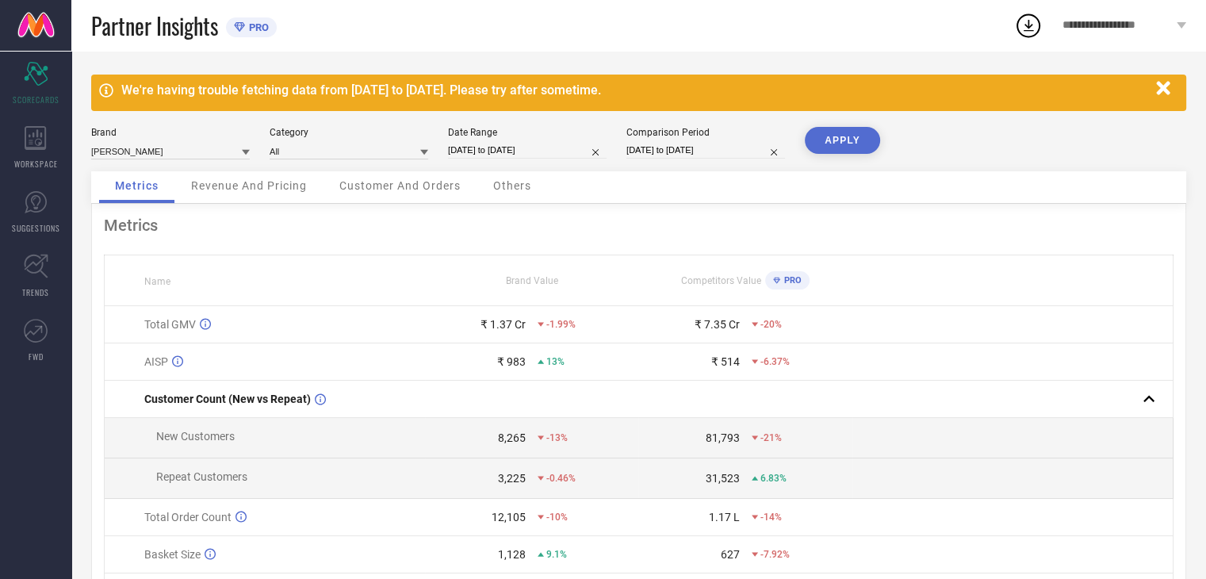
select select "2025"
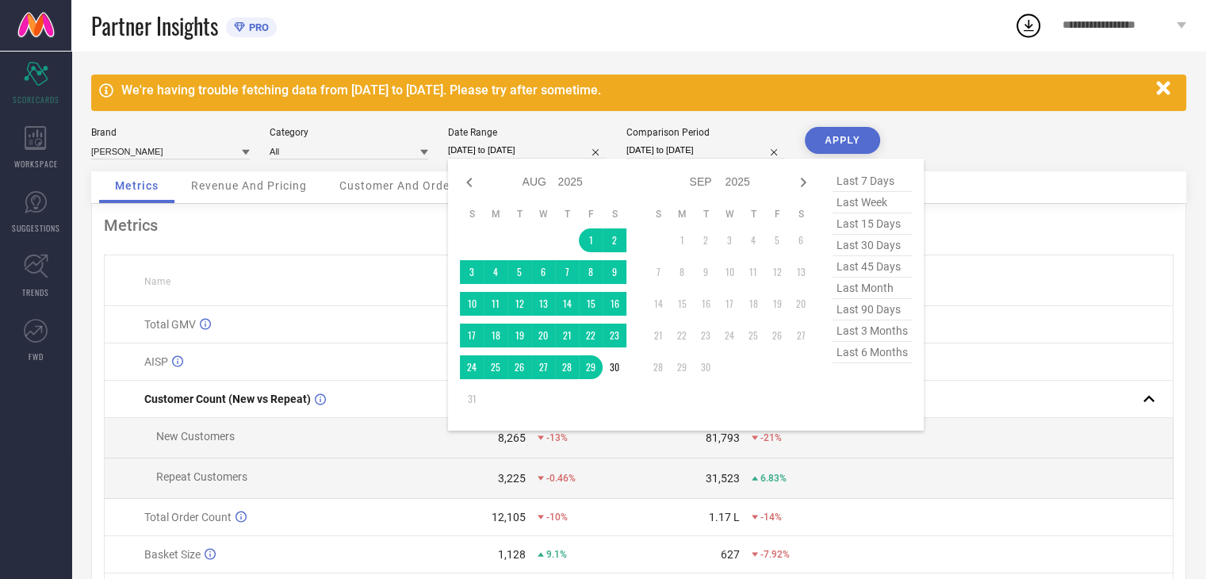
click at [538, 151] on input "[DATE] to [DATE]" at bounding box center [527, 150] width 159 height 17
click at [590, 241] on td "1" at bounding box center [591, 240] width 24 height 24
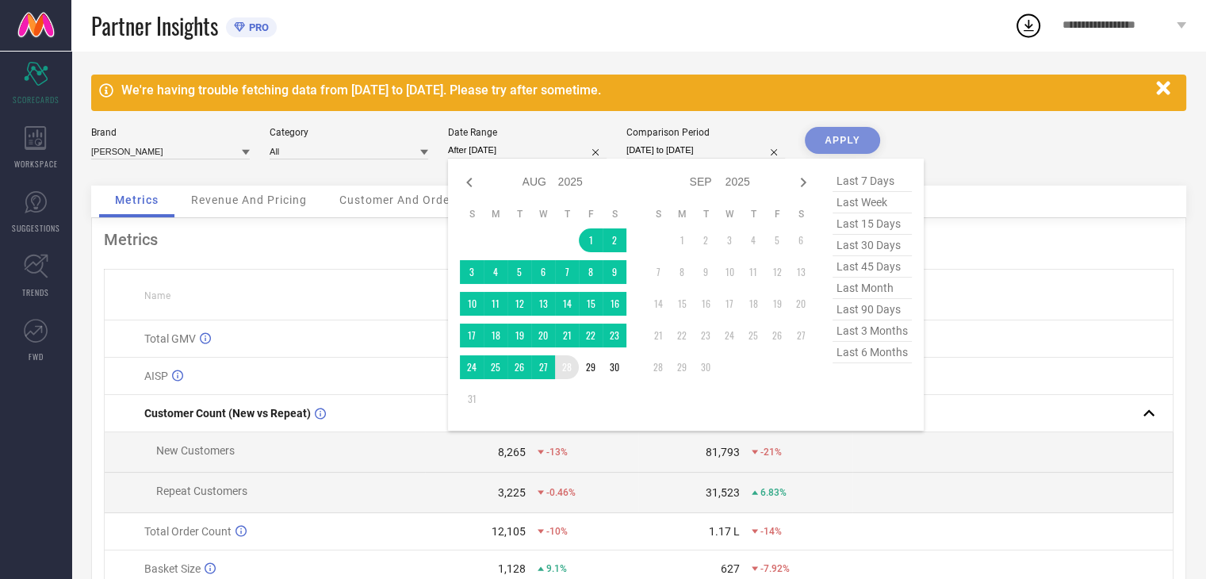
type input "[DATE] to [DATE]"
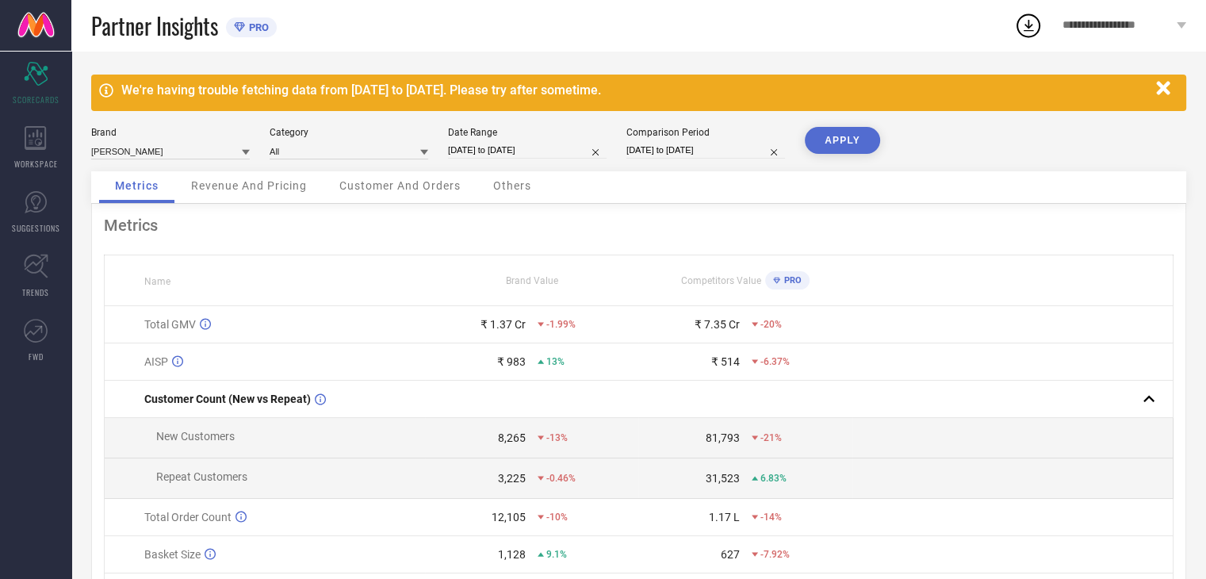
click at [821, 147] on button "APPLY" at bounding box center [842, 140] width 75 height 27
click at [718, 144] on input "[DATE] to [DATE]" at bounding box center [705, 150] width 159 height 17
select select "7"
select select "2024"
select select "8"
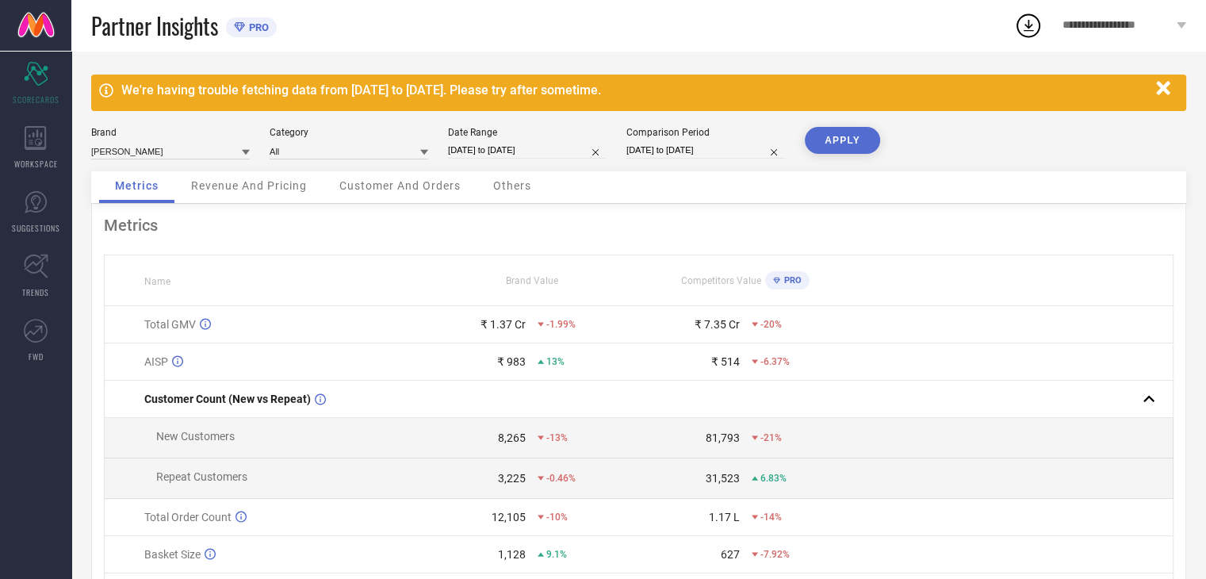
select select "2024"
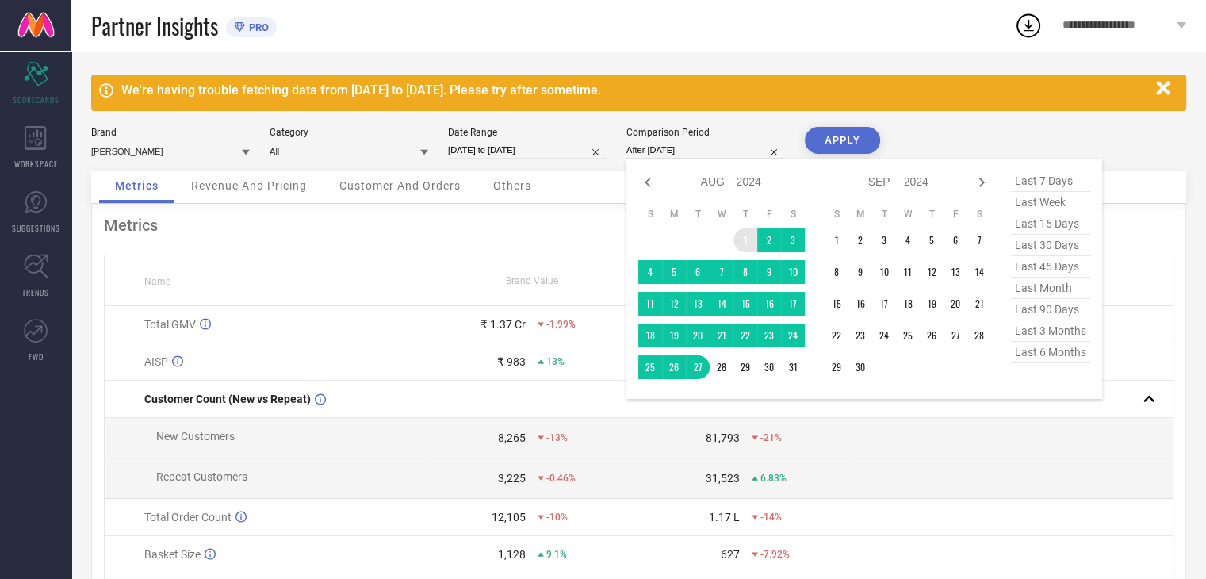
click at [738, 236] on td "1" at bounding box center [745, 240] width 24 height 24
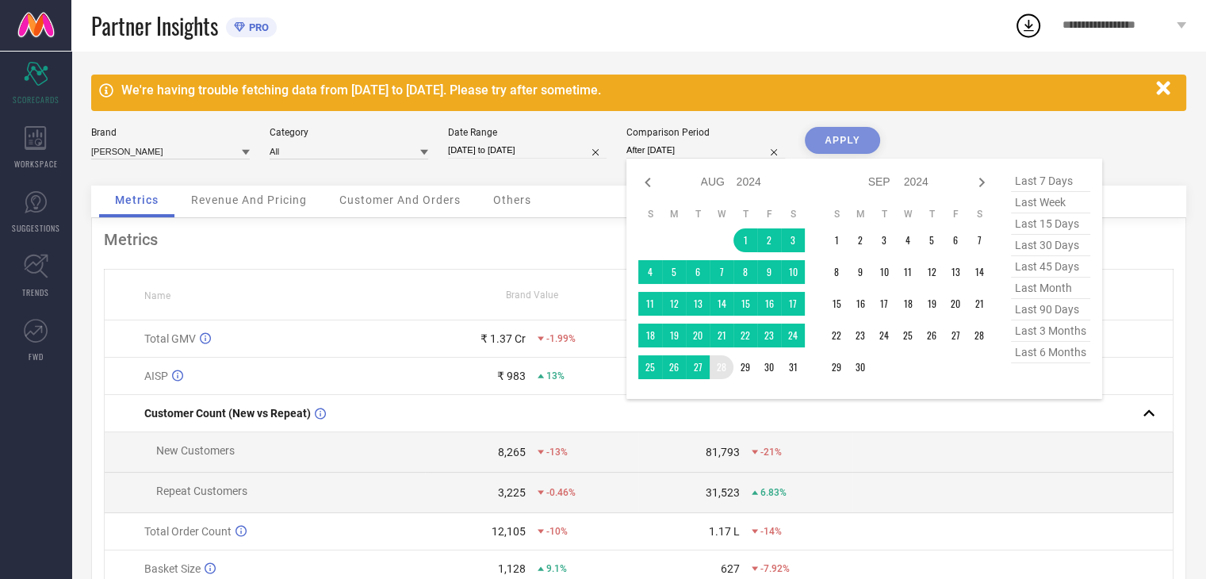
type input "[DATE] to [DATE]"
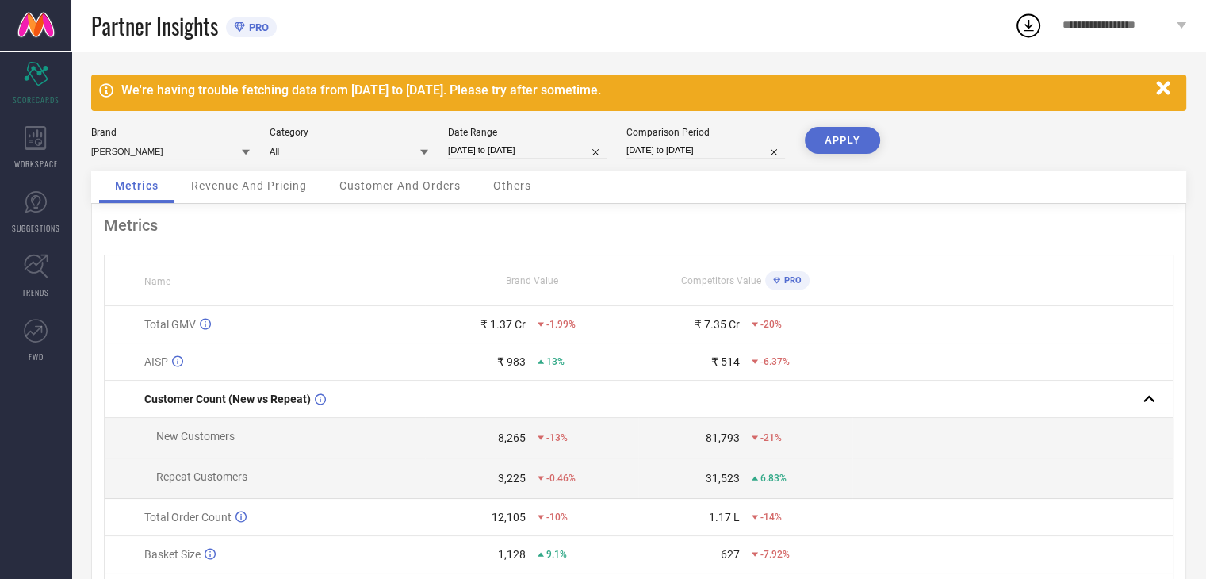
click at [825, 147] on button "APPLY" at bounding box center [842, 140] width 75 height 27
click at [293, 186] on span "Revenue And Pricing" at bounding box center [249, 185] width 116 height 13
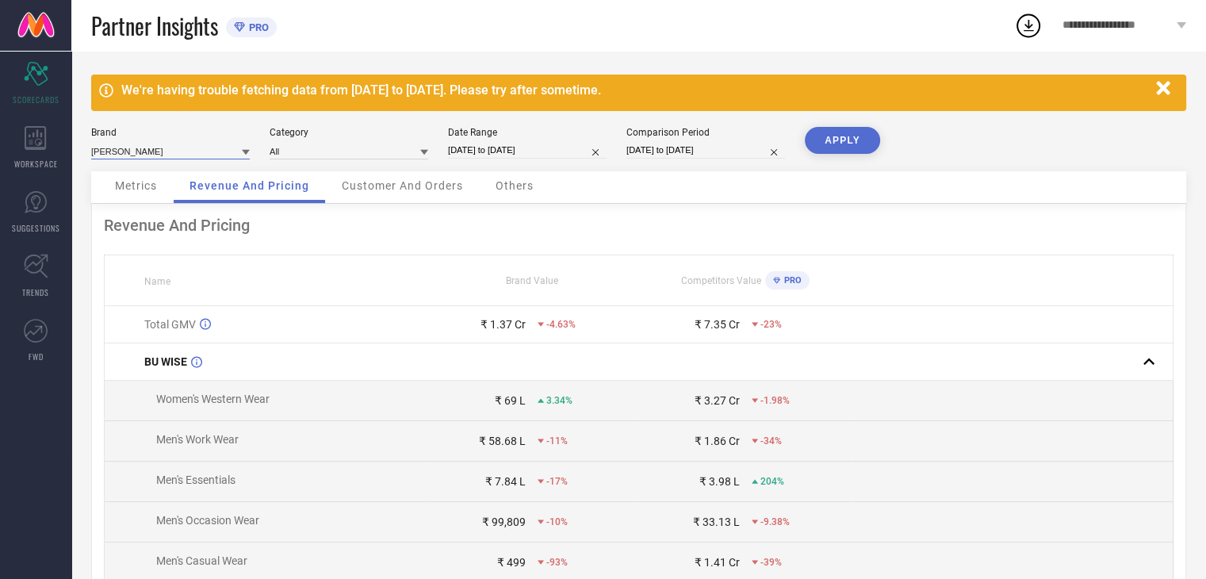
click at [166, 147] on input at bounding box center [170, 151] width 159 height 17
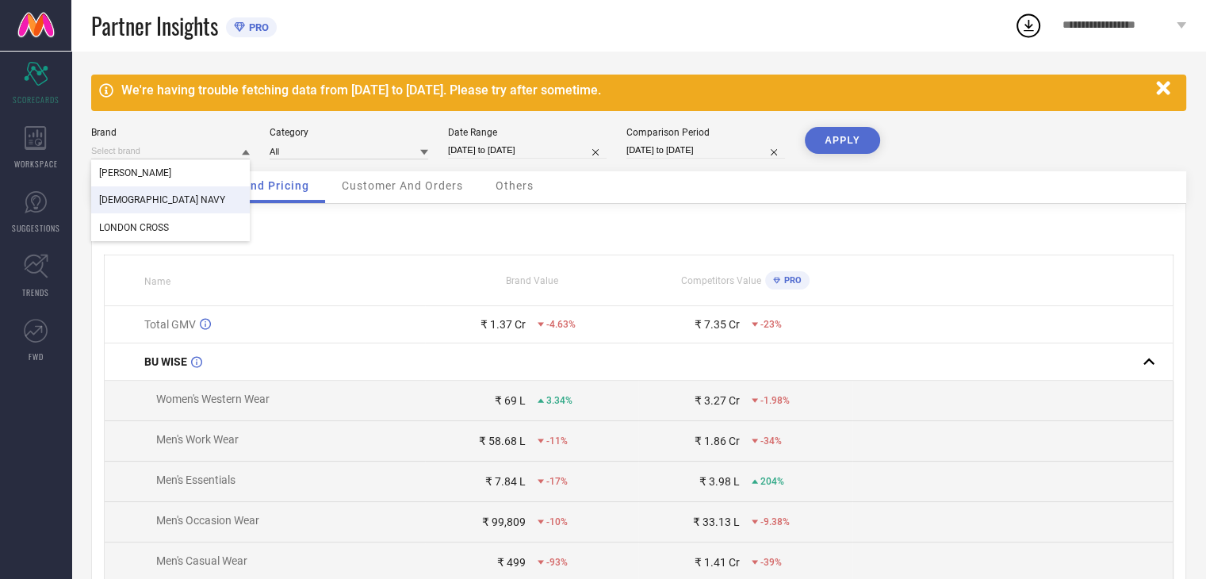
click at [167, 191] on div "[DEMOGRAPHIC_DATA] NAVY" at bounding box center [170, 199] width 159 height 27
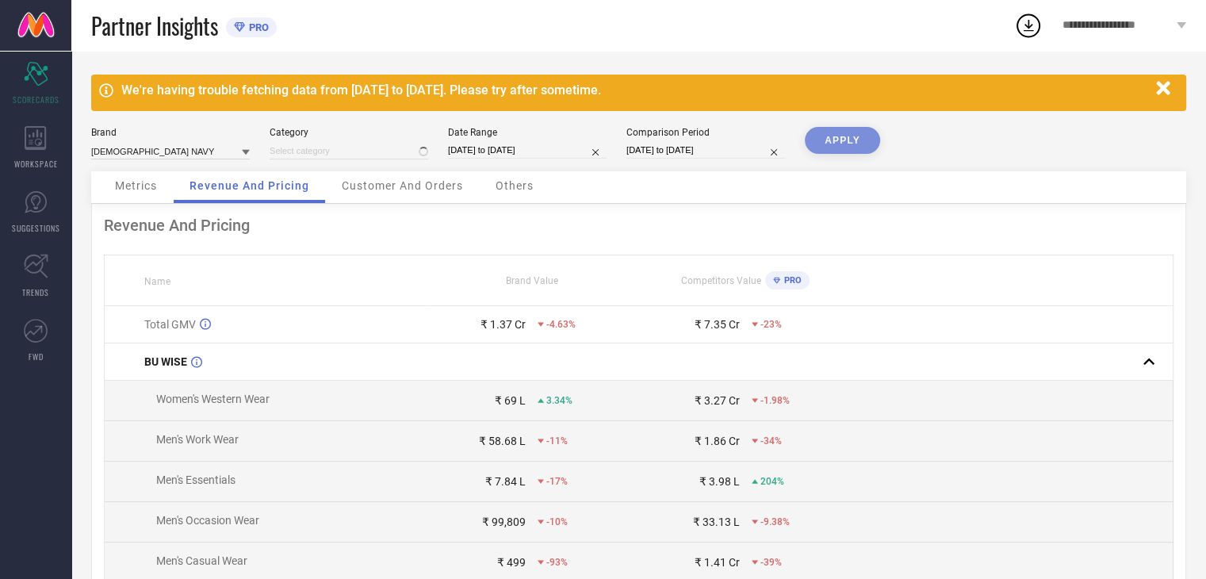
type input "All"
click at [818, 134] on button "APPLY" at bounding box center [842, 140] width 75 height 27
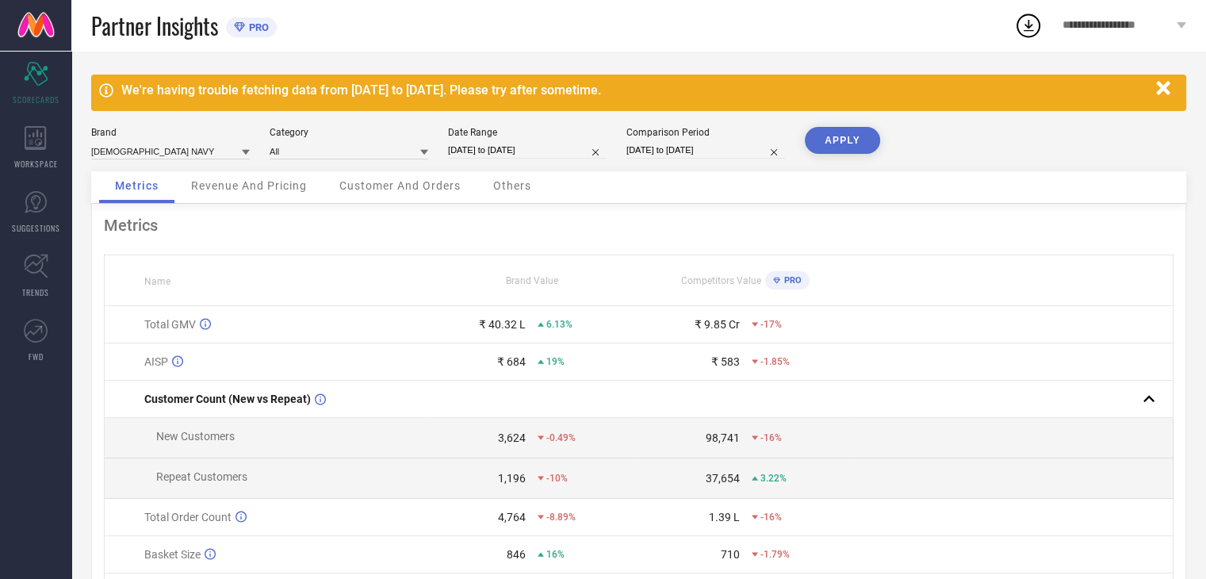
click at [269, 191] on span "Revenue And Pricing" at bounding box center [249, 185] width 116 height 13
